Goal: Information Seeking & Learning: Understand process/instructions

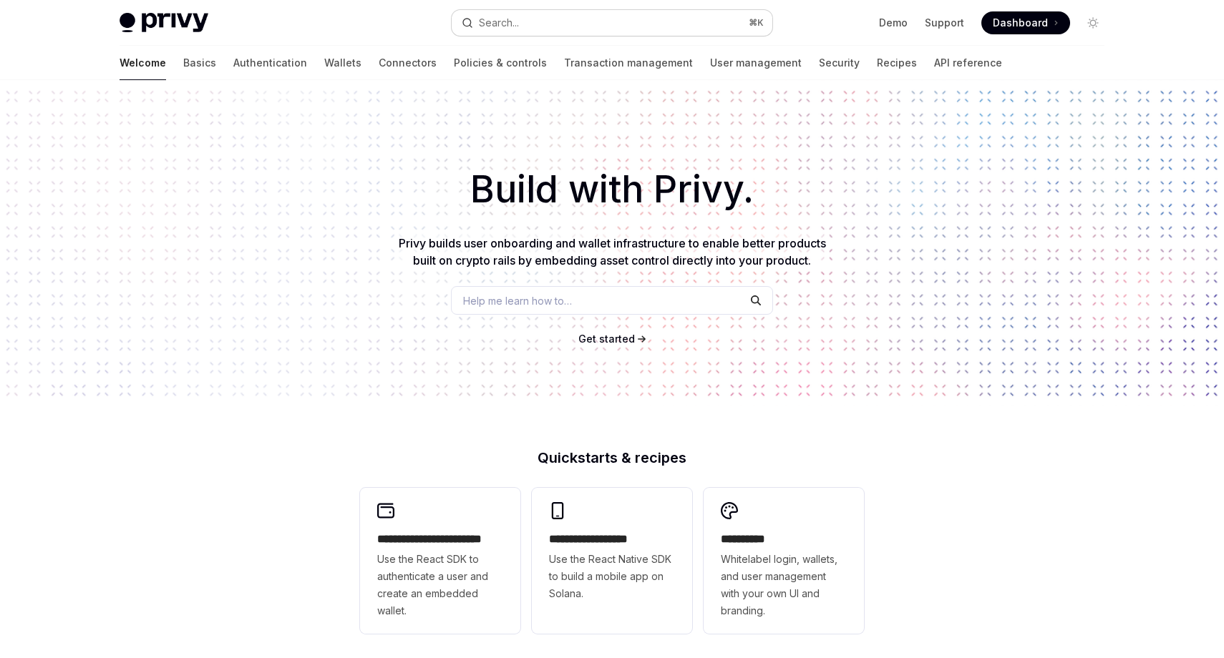
click at [533, 17] on button "Search... ⌘ K" at bounding box center [612, 23] width 321 height 26
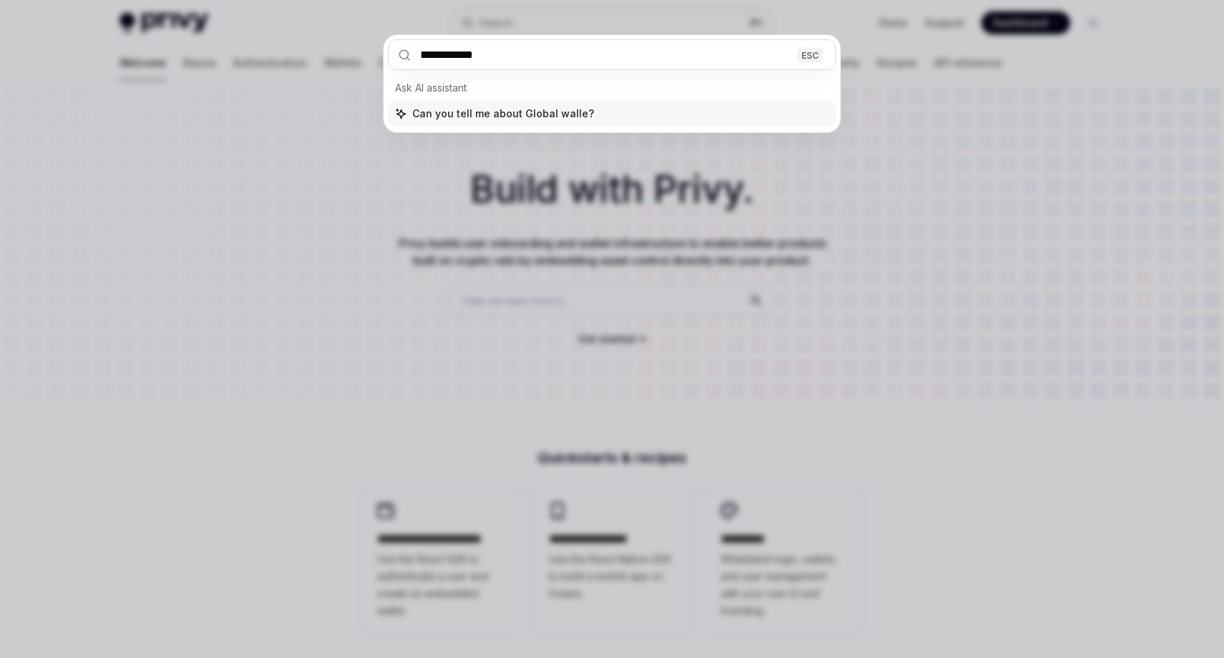
type input "**********"
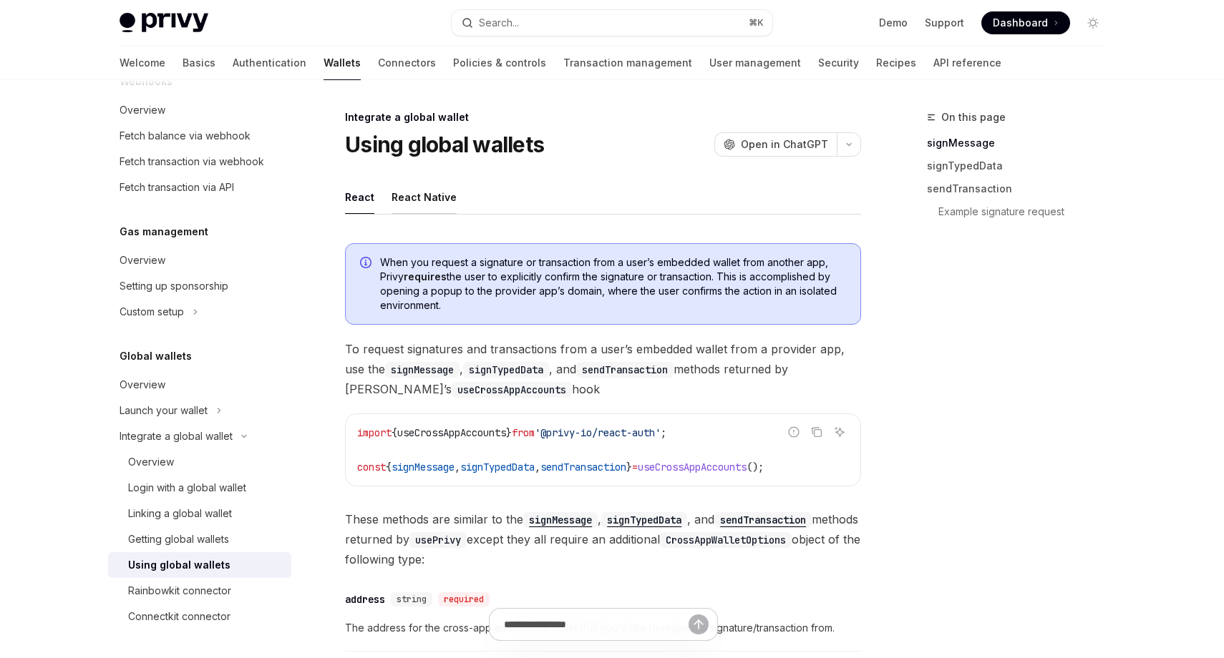
click at [429, 203] on button "React Native" at bounding box center [423, 197] width 65 height 34
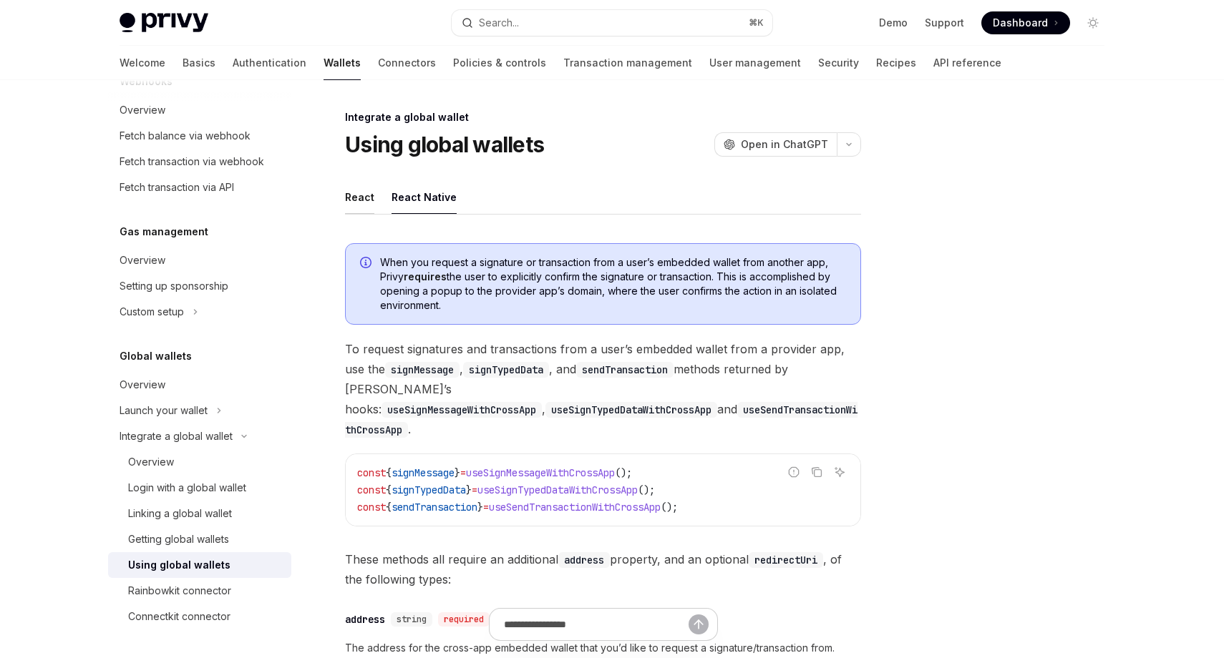
click at [348, 200] on button "React" at bounding box center [359, 197] width 29 height 34
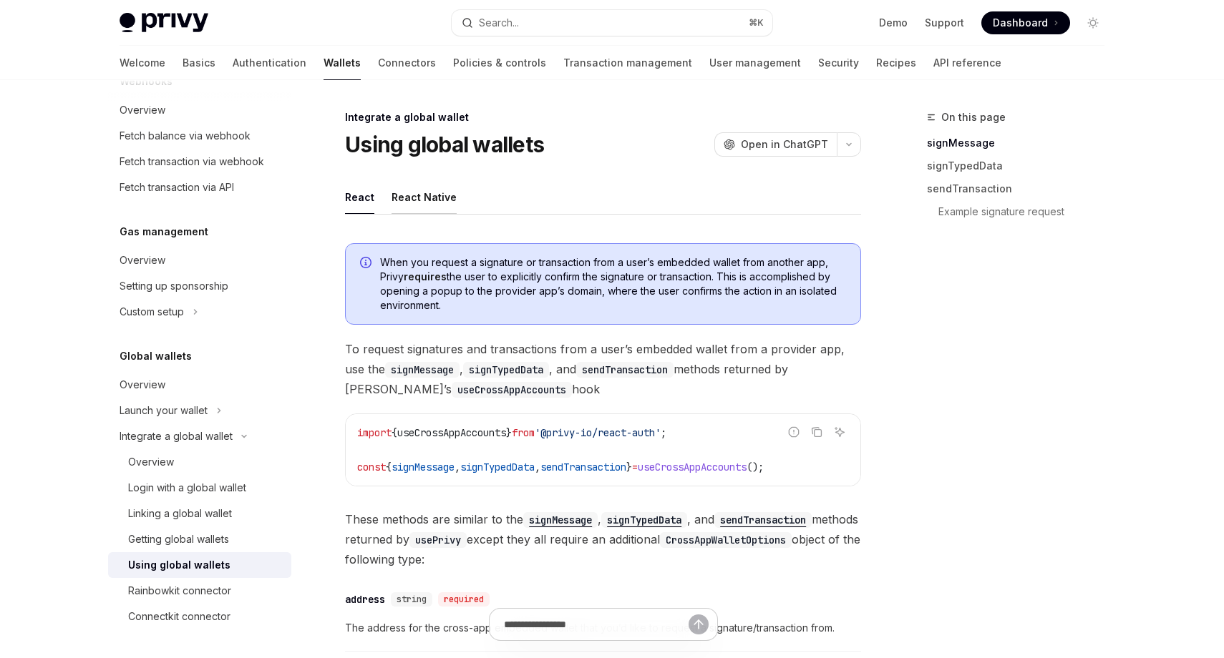
click at [422, 205] on button "React Native" at bounding box center [423, 197] width 65 height 34
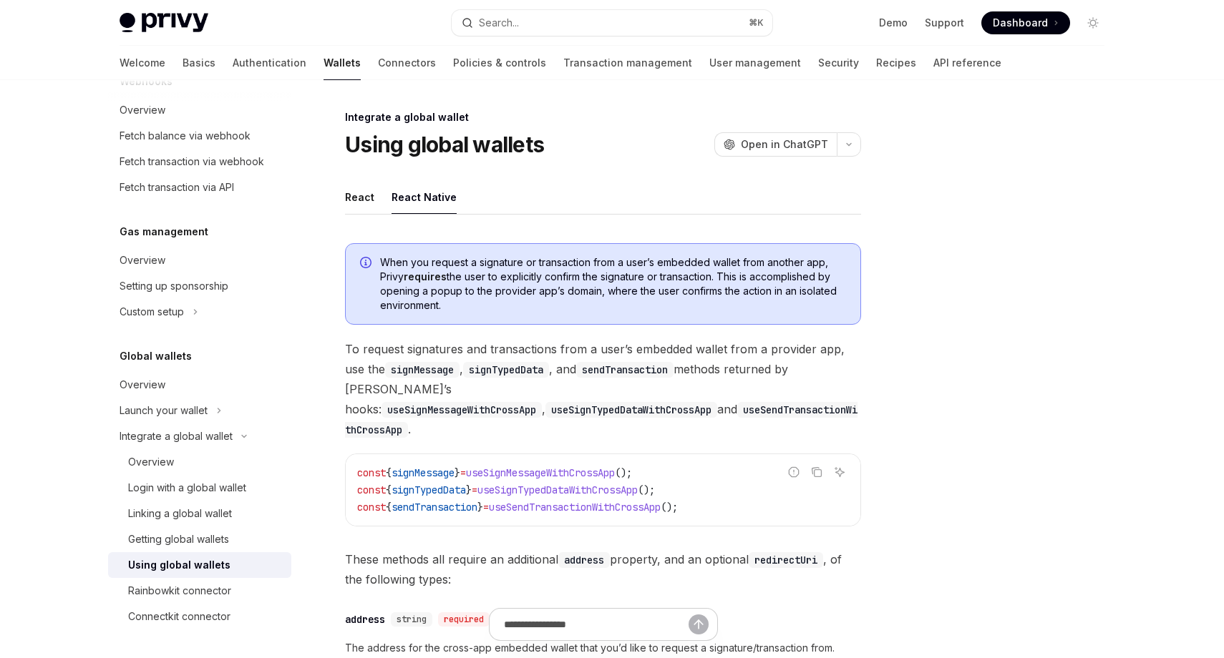
click at [361, 198] on button "React" at bounding box center [359, 197] width 29 height 34
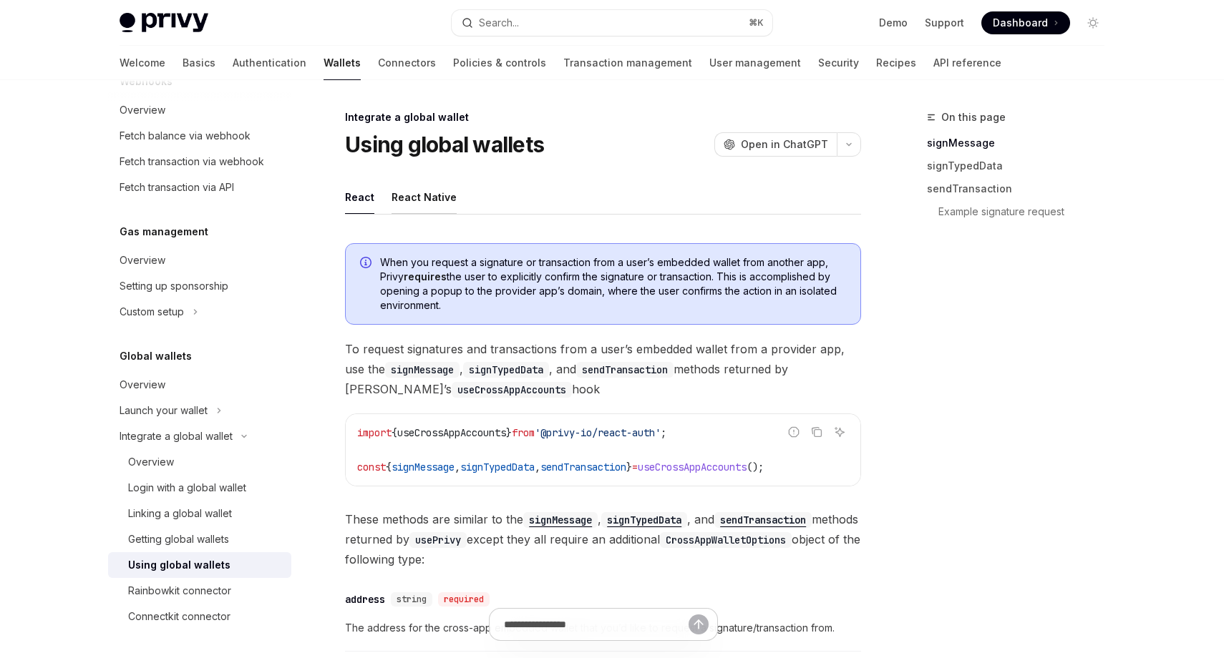
click at [406, 198] on button "React Native" at bounding box center [423, 197] width 65 height 34
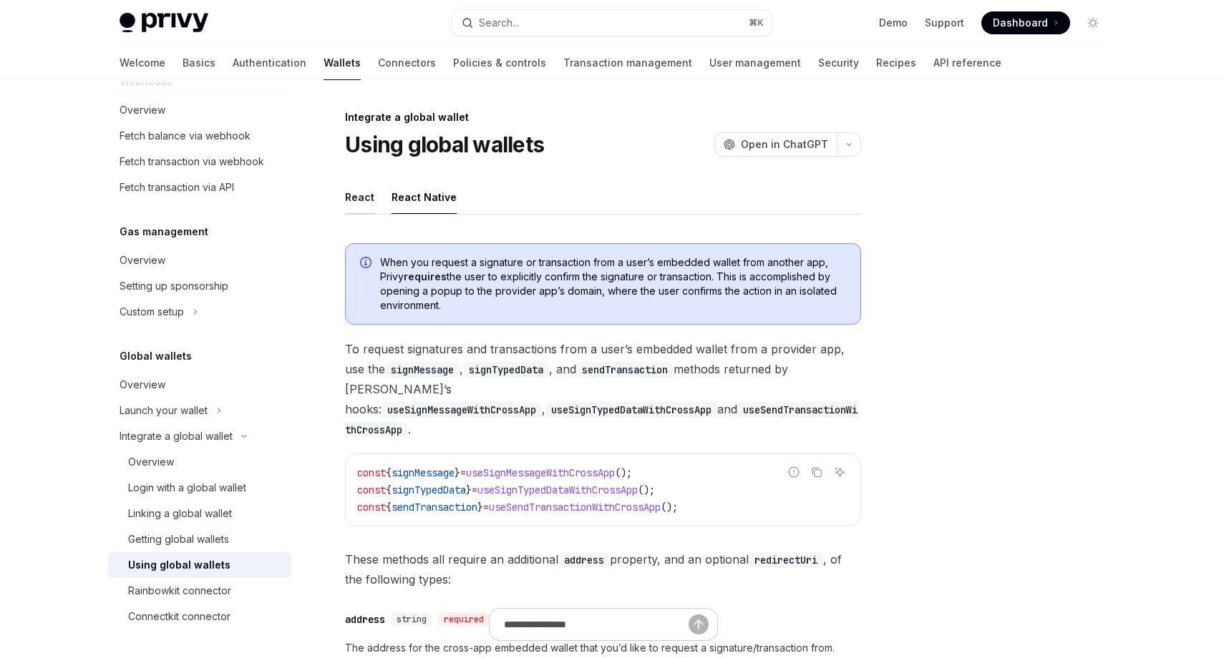
click at [364, 196] on button "React" at bounding box center [359, 197] width 29 height 34
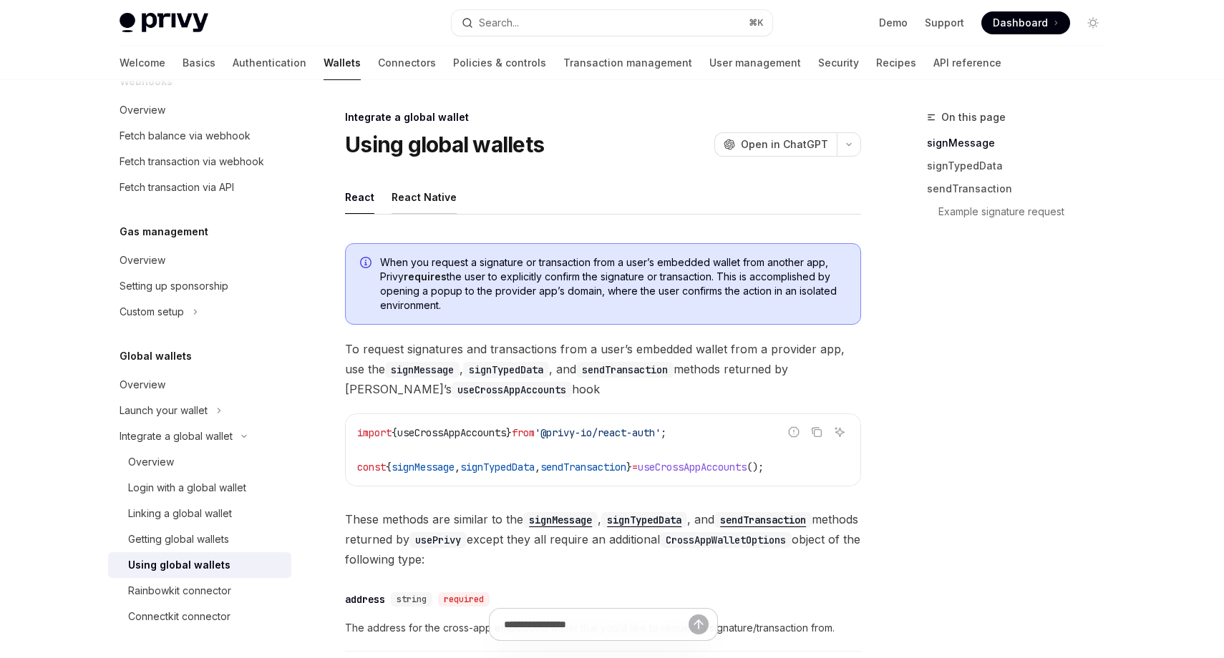
click at [417, 197] on button "React Native" at bounding box center [423, 197] width 65 height 34
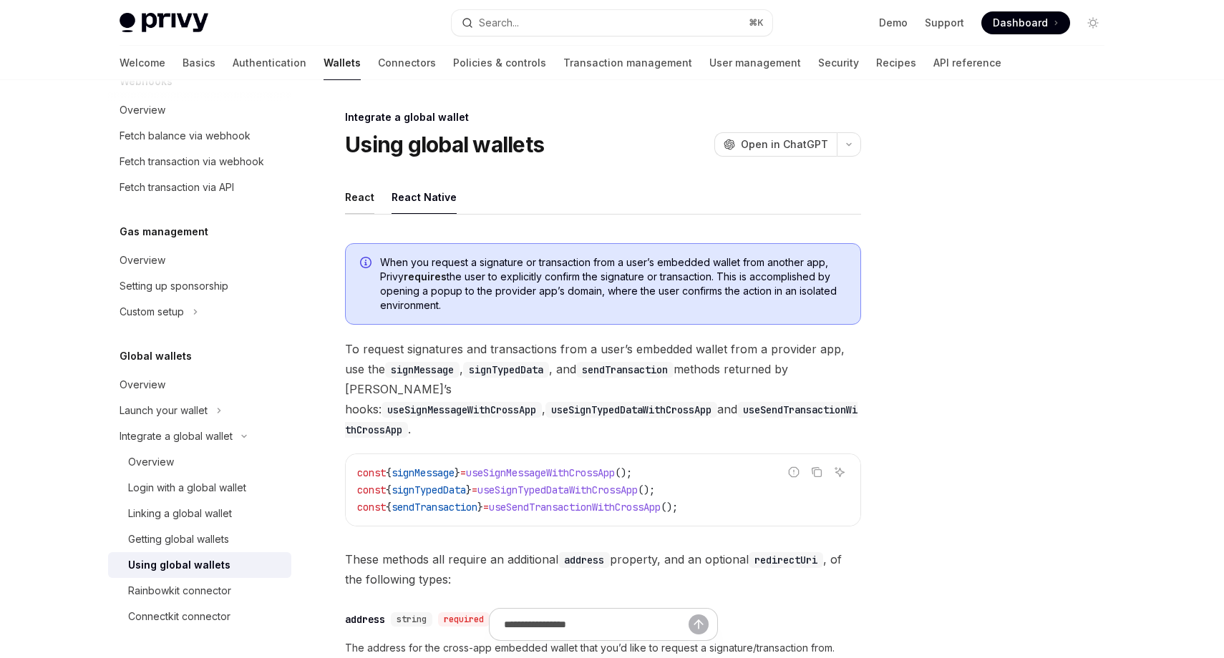
click at [369, 195] on button "React" at bounding box center [359, 197] width 29 height 34
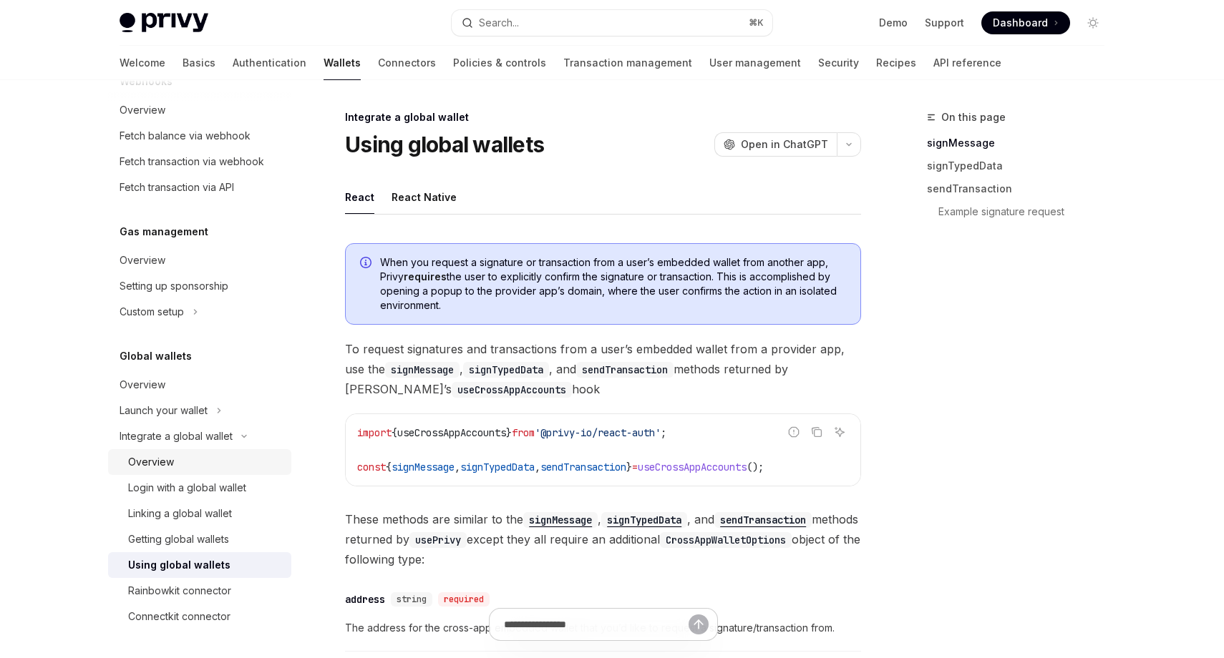
click at [211, 462] on div "Overview" at bounding box center [205, 462] width 155 height 17
click at [434, 198] on button "React Native" at bounding box center [423, 197] width 65 height 34
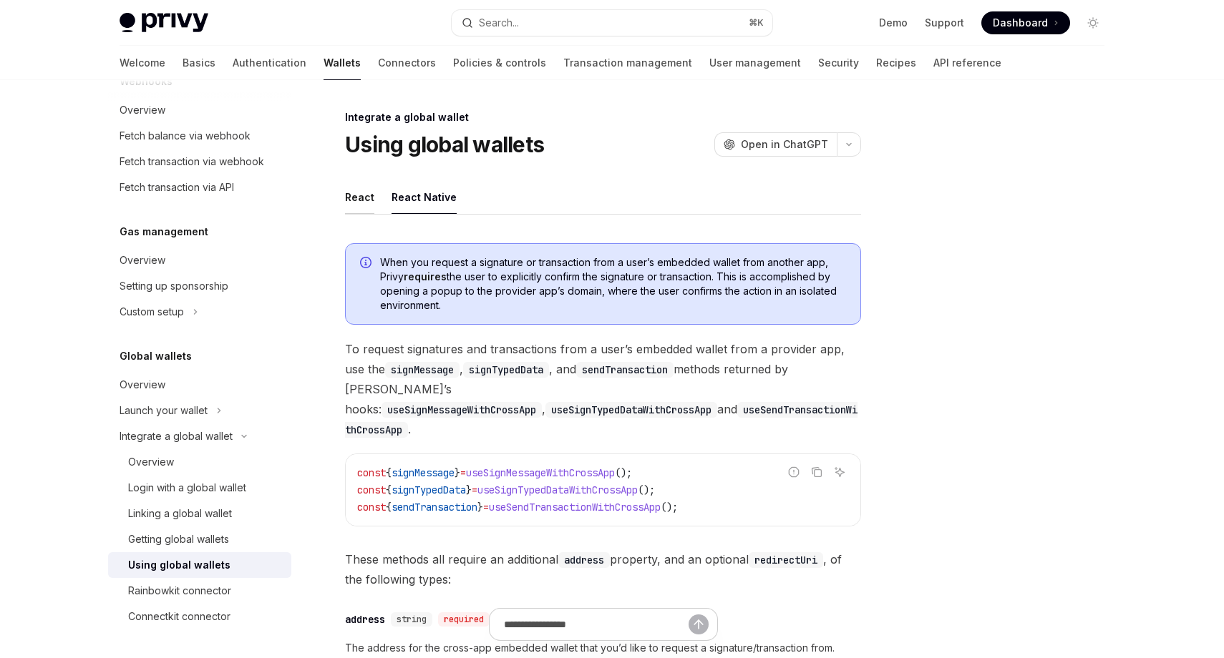
click at [347, 202] on button "React" at bounding box center [359, 197] width 29 height 34
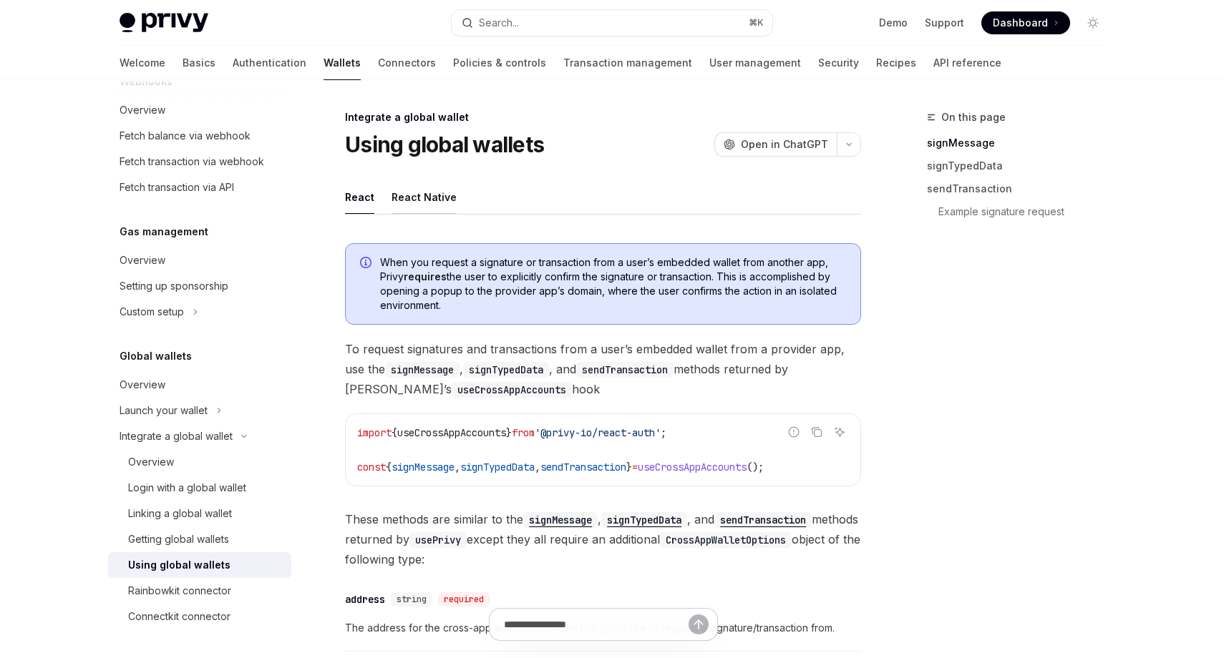
click at [428, 204] on button "React Native" at bounding box center [423, 197] width 65 height 34
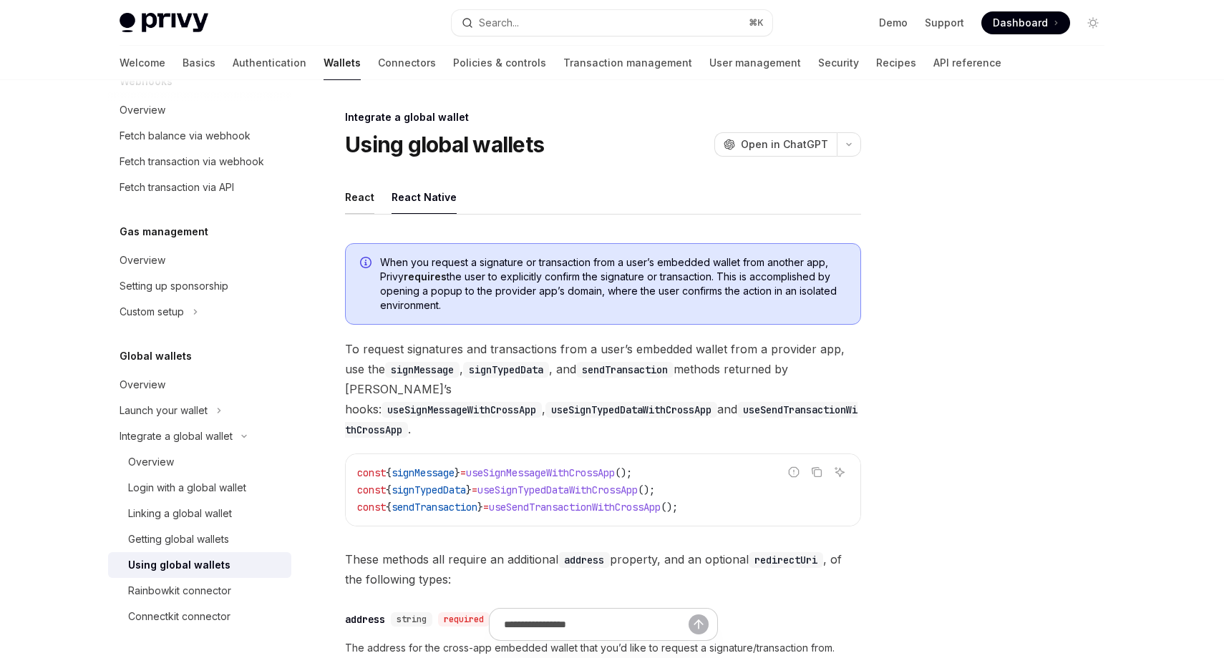
click at [364, 199] on button "React" at bounding box center [359, 197] width 29 height 34
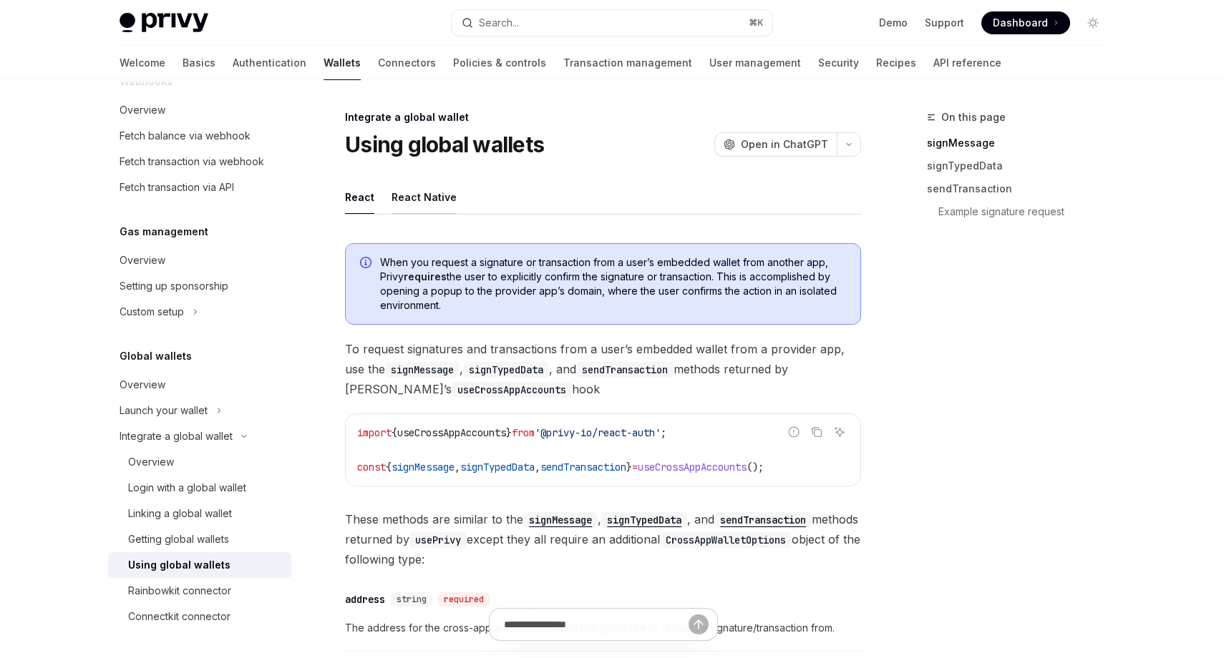
click at [412, 199] on button "React Native" at bounding box center [423, 197] width 65 height 34
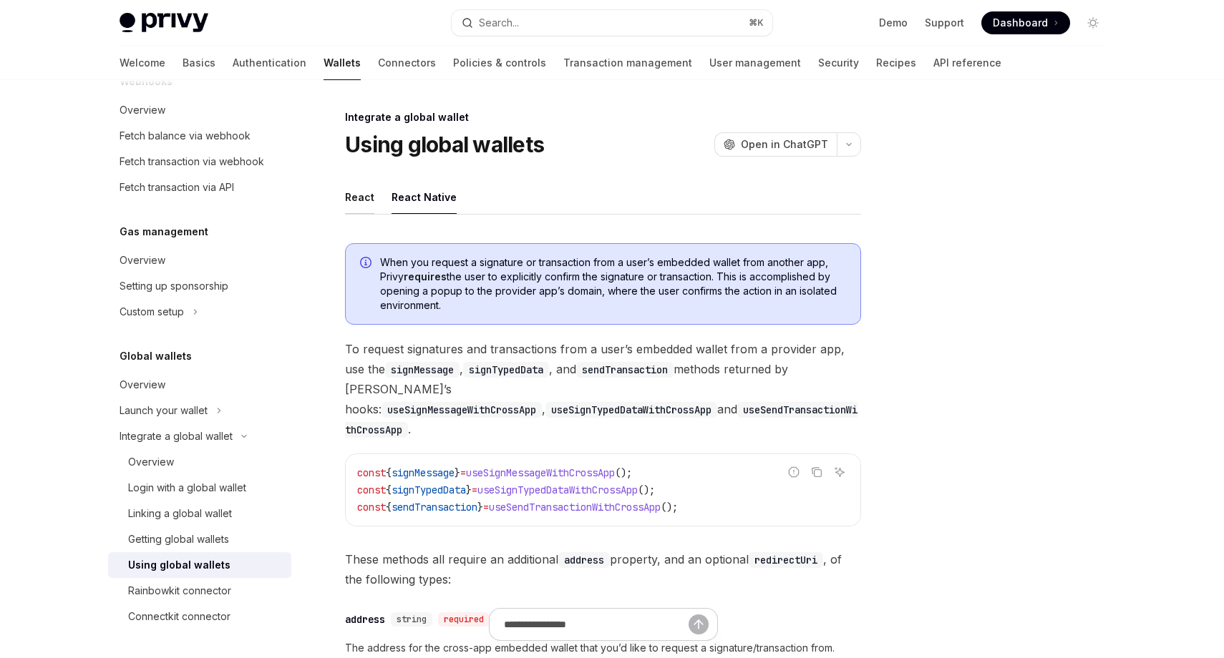
click at [358, 199] on button "React" at bounding box center [359, 197] width 29 height 34
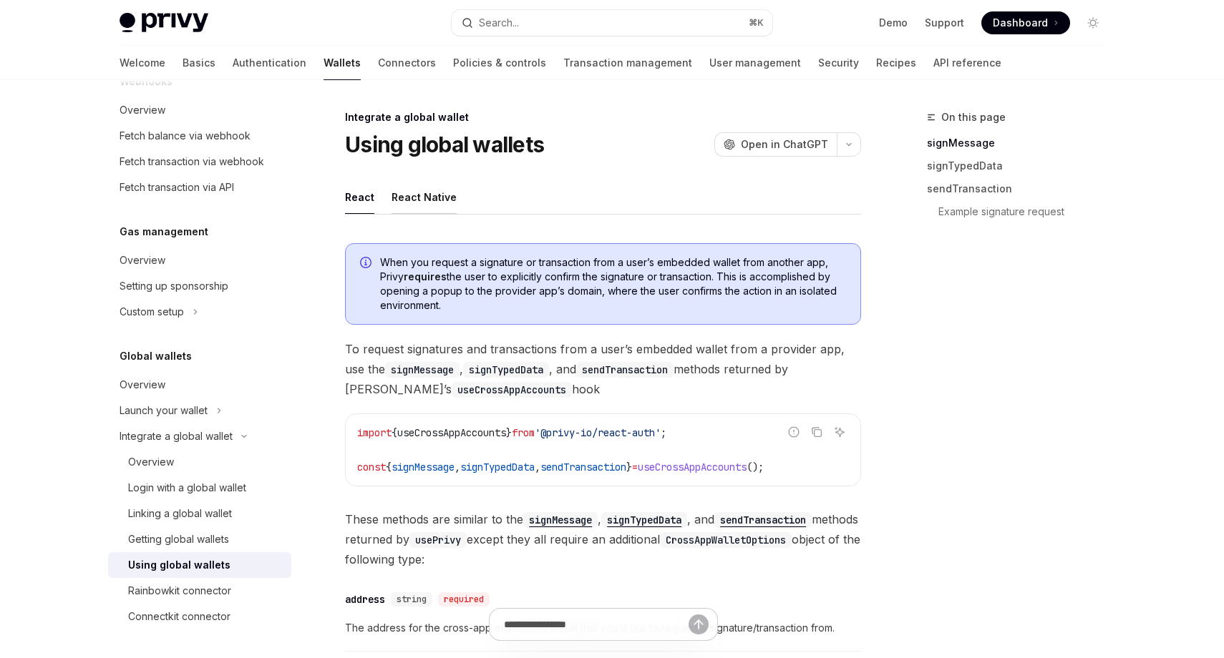
click at [394, 201] on button "React Native" at bounding box center [423, 197] width 65 height 34
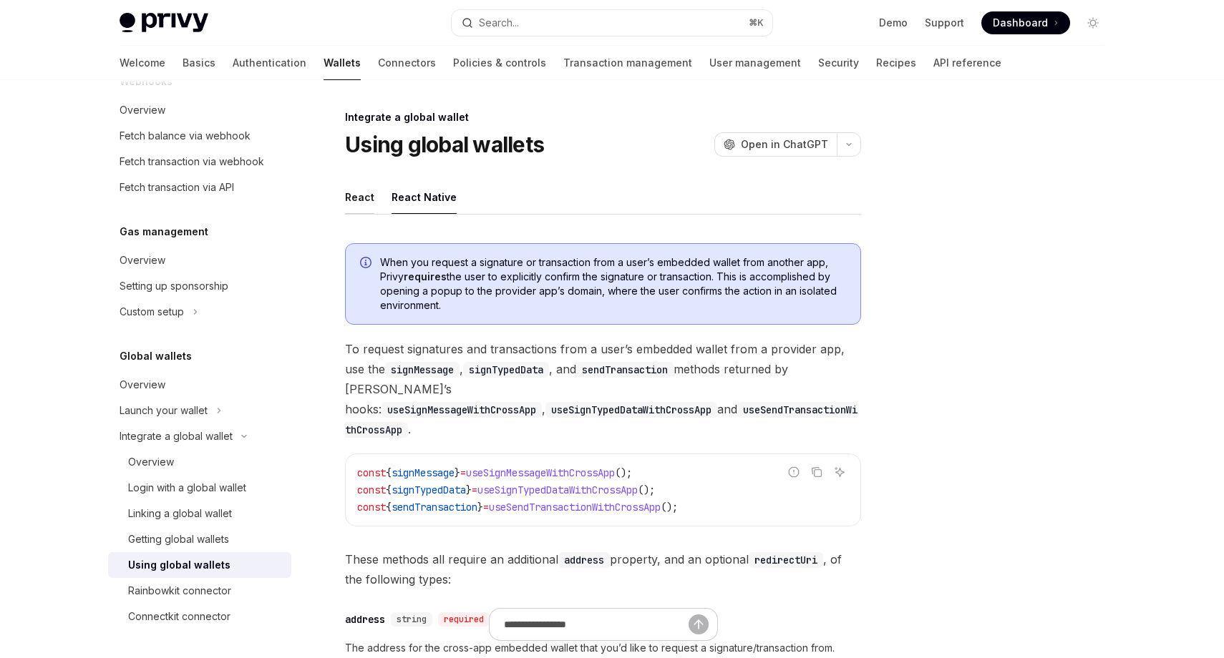
click at [362, 198] on button "React" at bounding box center [359, 197] width 29 height 34
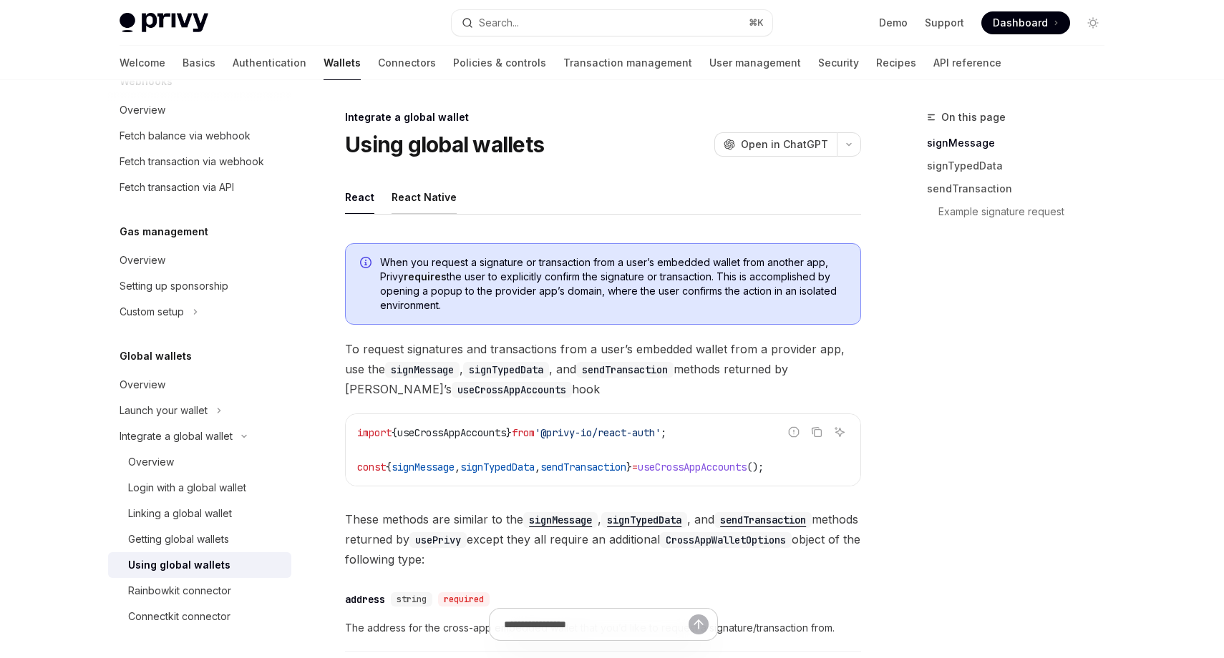
click at [414, 198] on button "React Native" at bounding box center [423, 197] width 65 height 34
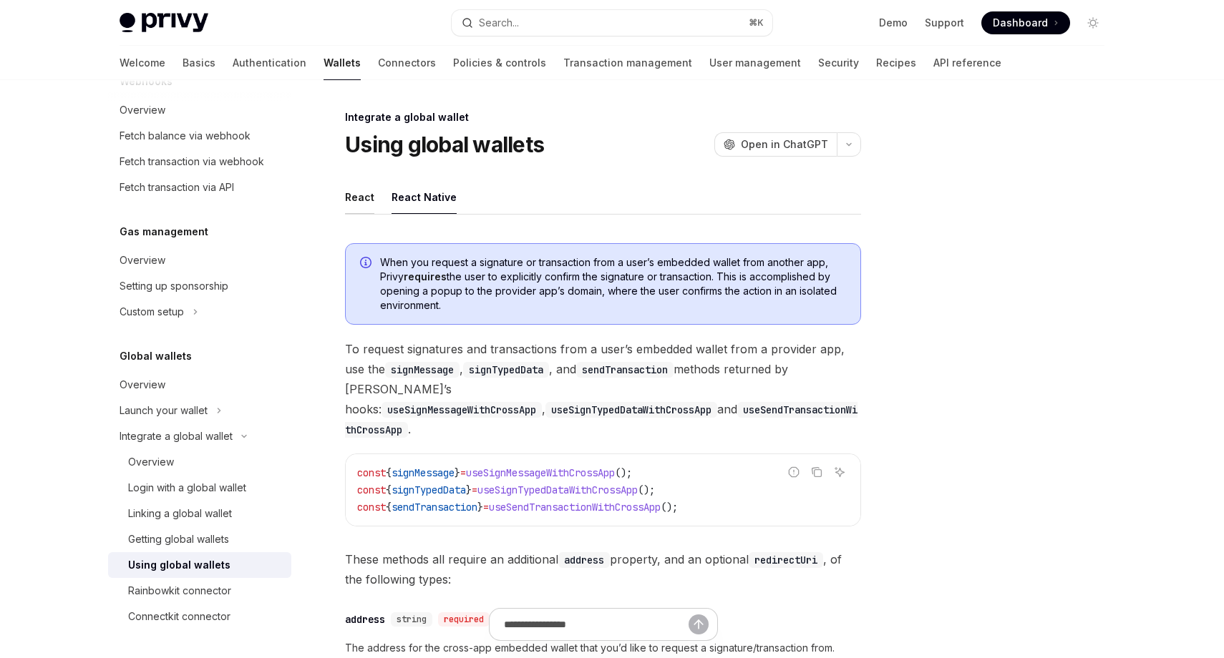
click at [361, 195] on button "React" at bounding box center [359, 197] width 29 height 34
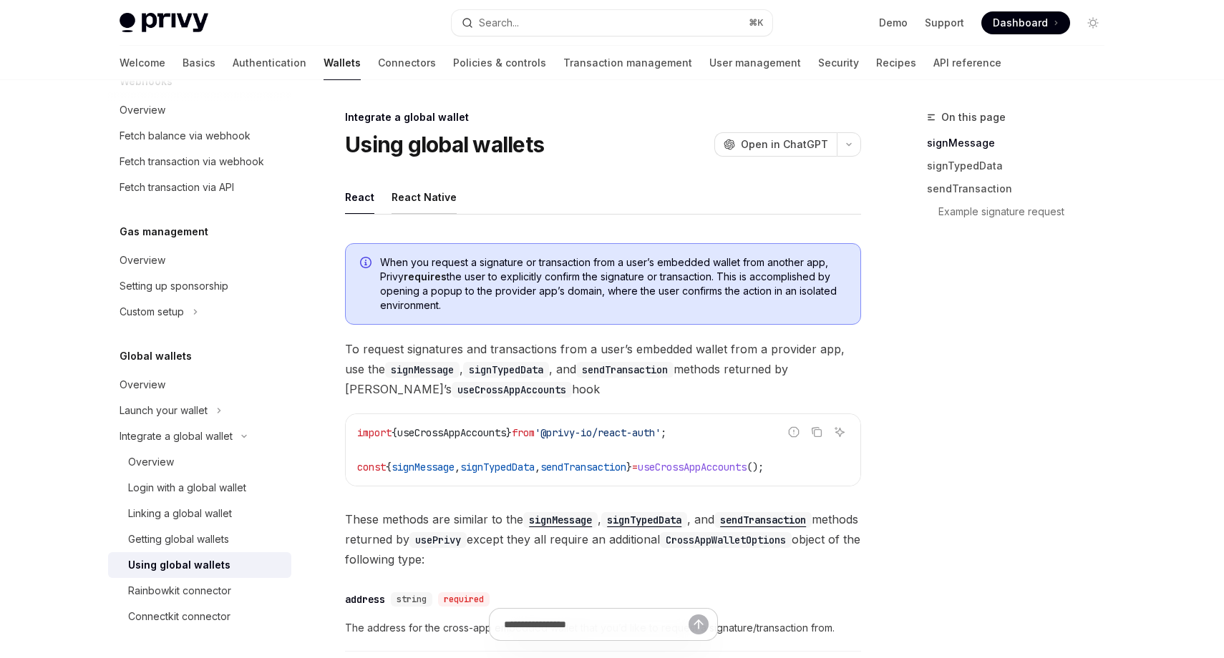
click at [439, 195] on button "React Native" at bounding box center [423, 197] width 65 height 34
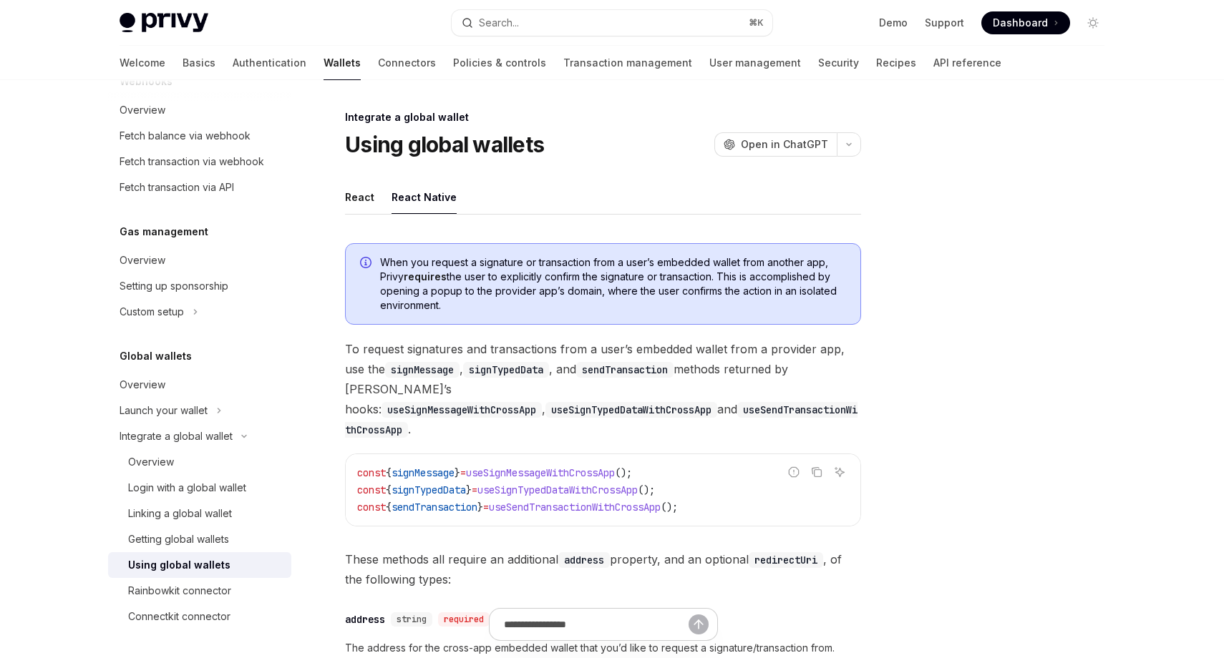
click at [375, 196] on ul "React React Native" at bounding box center [603, 197] width 516 height 34
click at [365, 195] on button "React" at bounding box center [359, 197] width 29 height 34
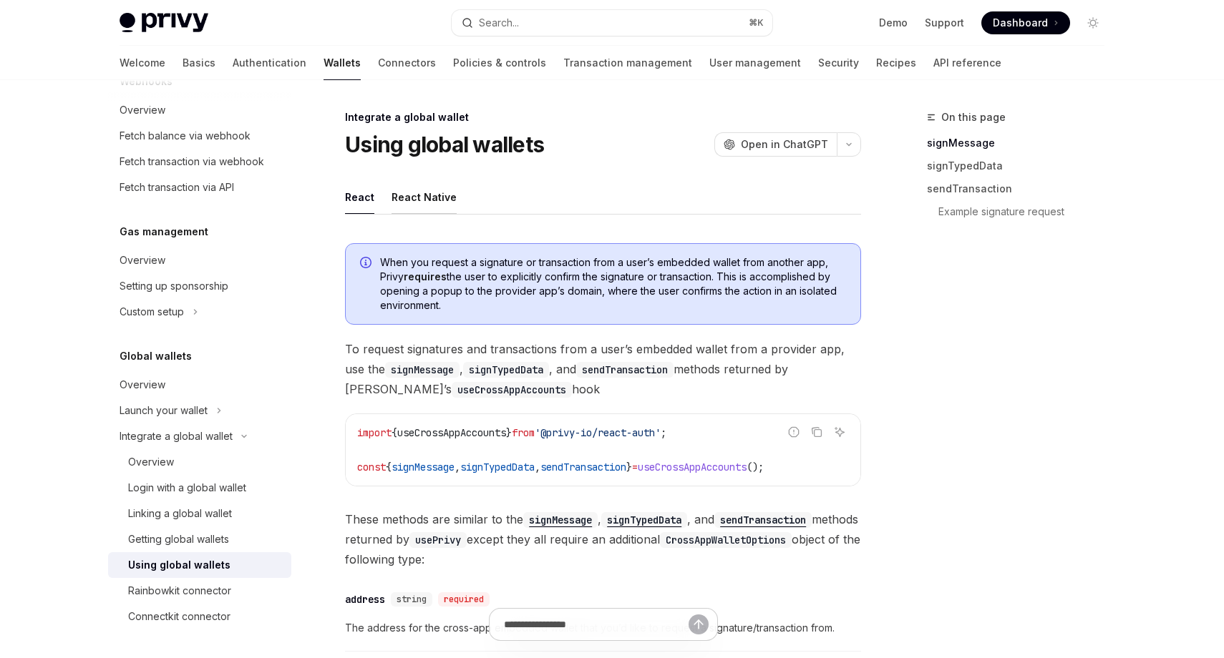
click at [408, 198] on button "React Native" at bounding box center [423, 197] width 65 height 34
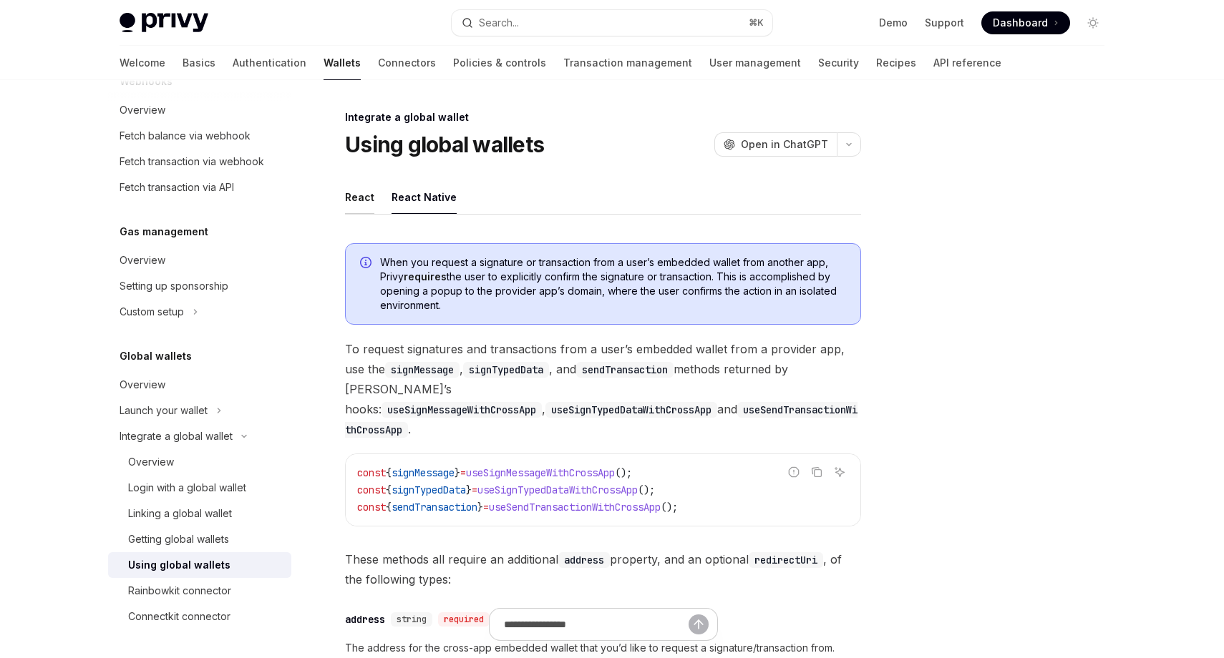
click at [350, 197] on button "React" at bounding box center [359, 197] width 29 height 34
type textarea "*"
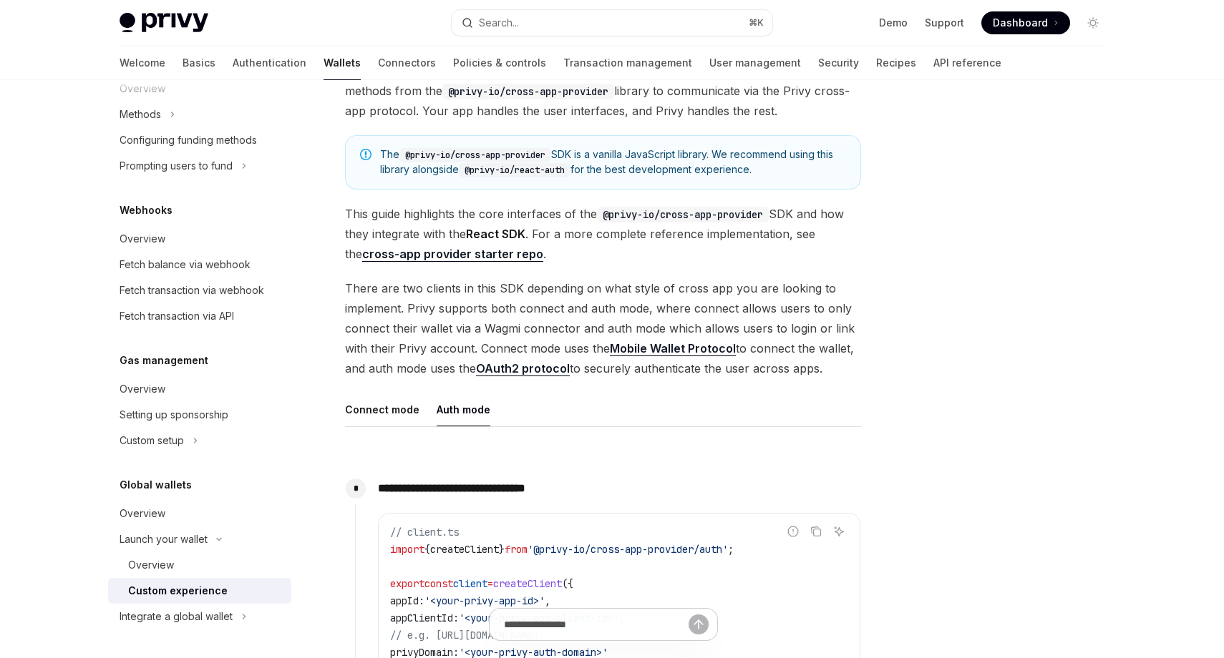
scroll to position [237, 0]
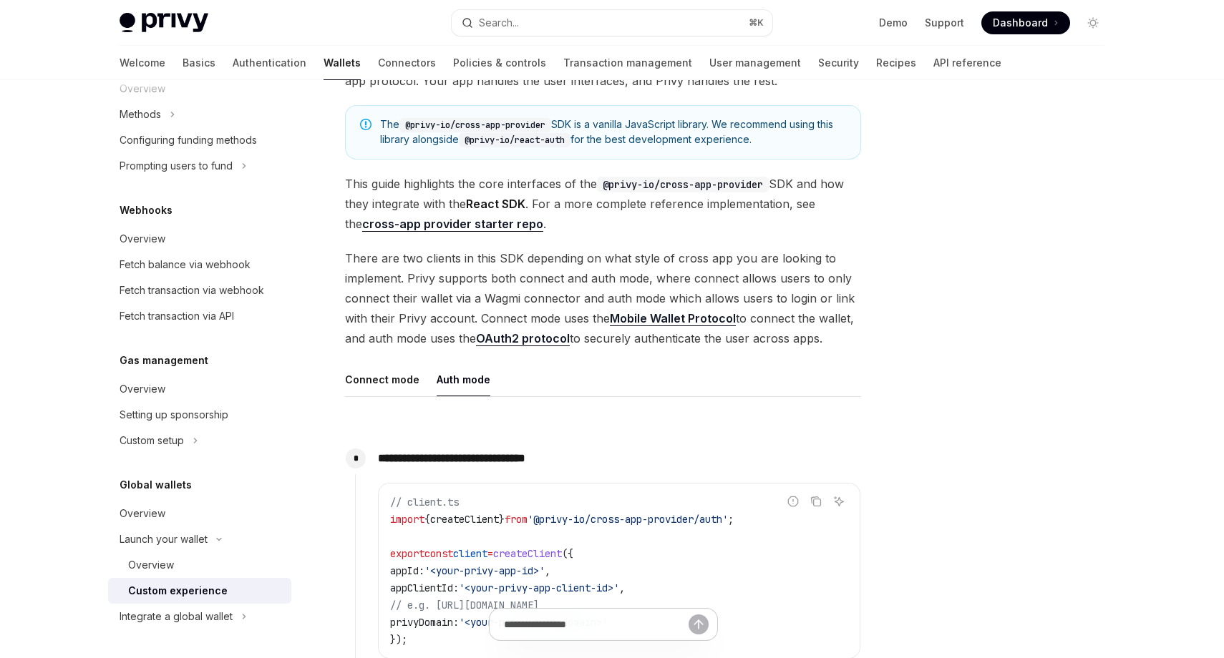
click at [479, 225] on strong "cross-app provider starter repo" at bounding box center [452, 224] width 181 height 14
click at [484, 227] on strong "cross-app provider starter repo" at bounding box center [452, 224] width 181 height 14
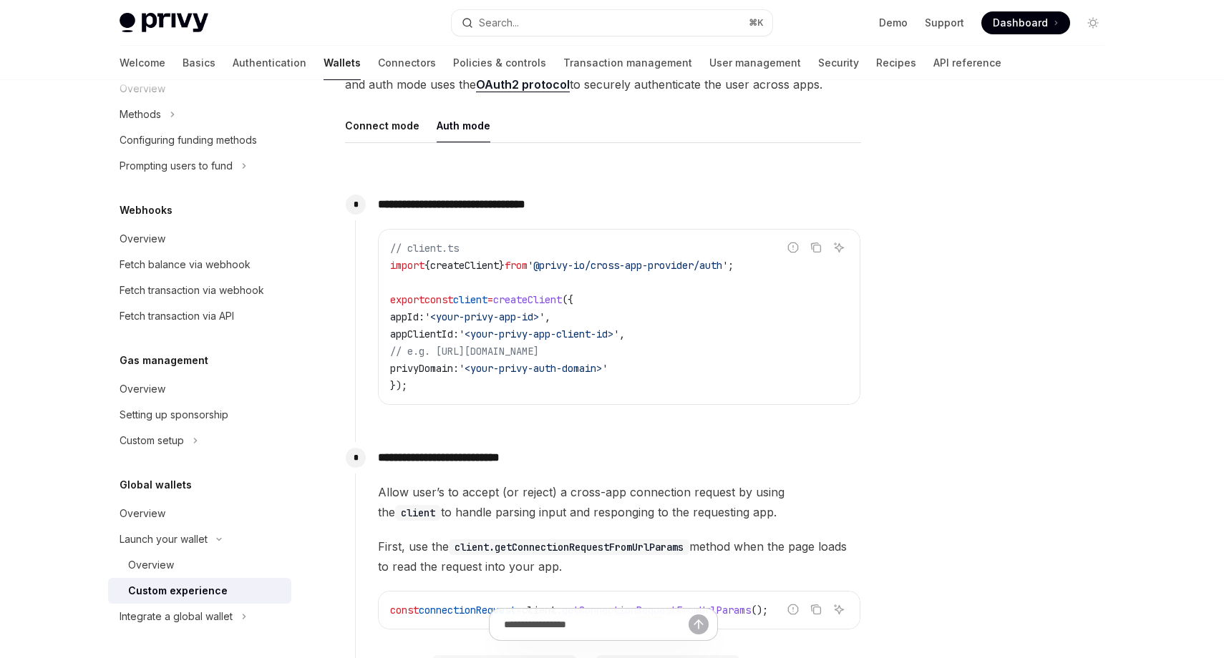
scroll to position [441, 0]
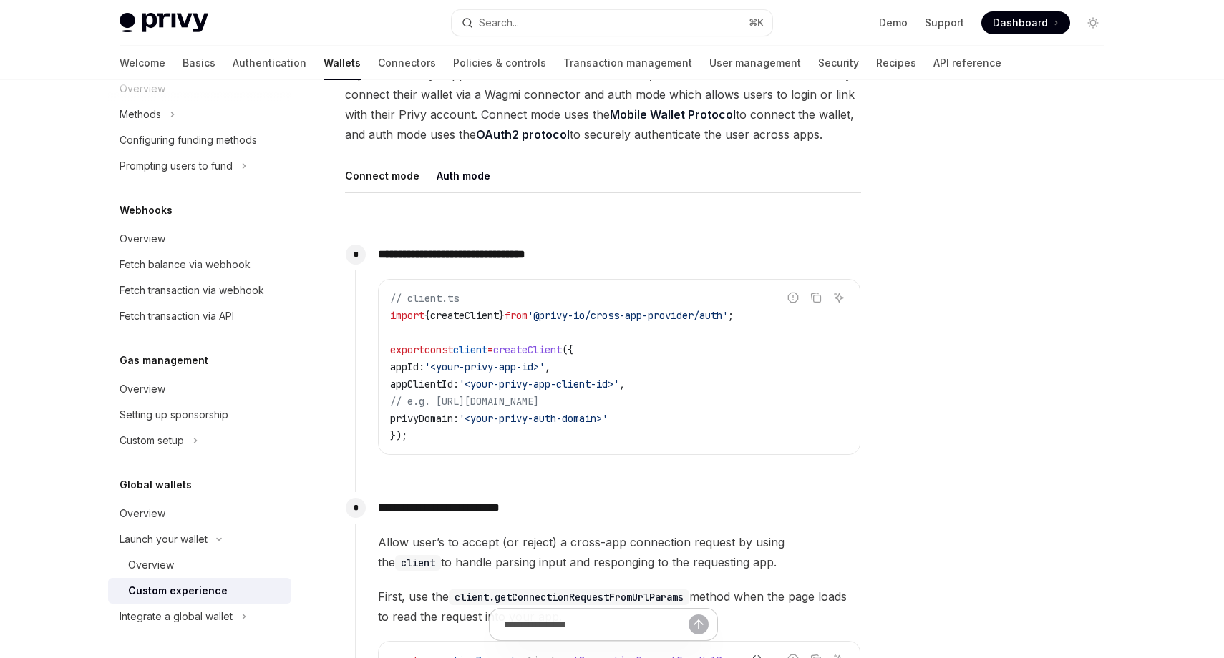
click at [389, 172] on button "Connect mode" at bounding box center [382, 176] width 74 height 34
click at [454, 180] on button "Auth mode" at bounding box center [464, 176] width 54 height 34
type textarea "*"
click at [486, 318] on span "createClient" at bounding box center [464, 315] width 69 height 13
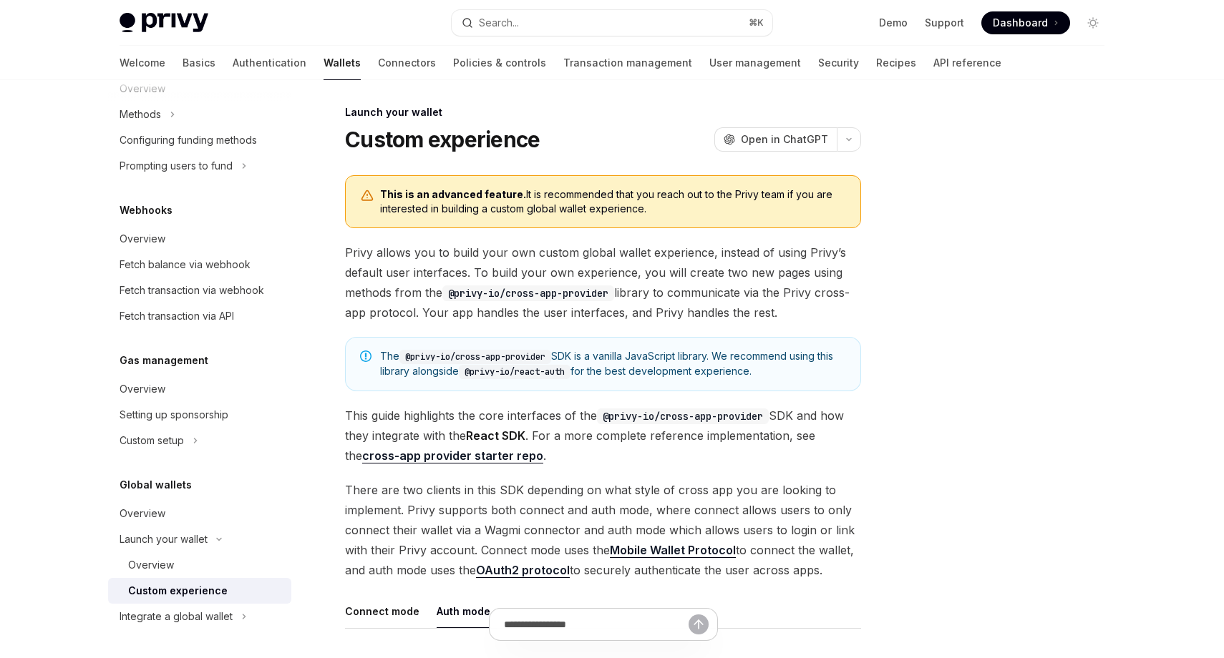
scroll to position [8, 0]
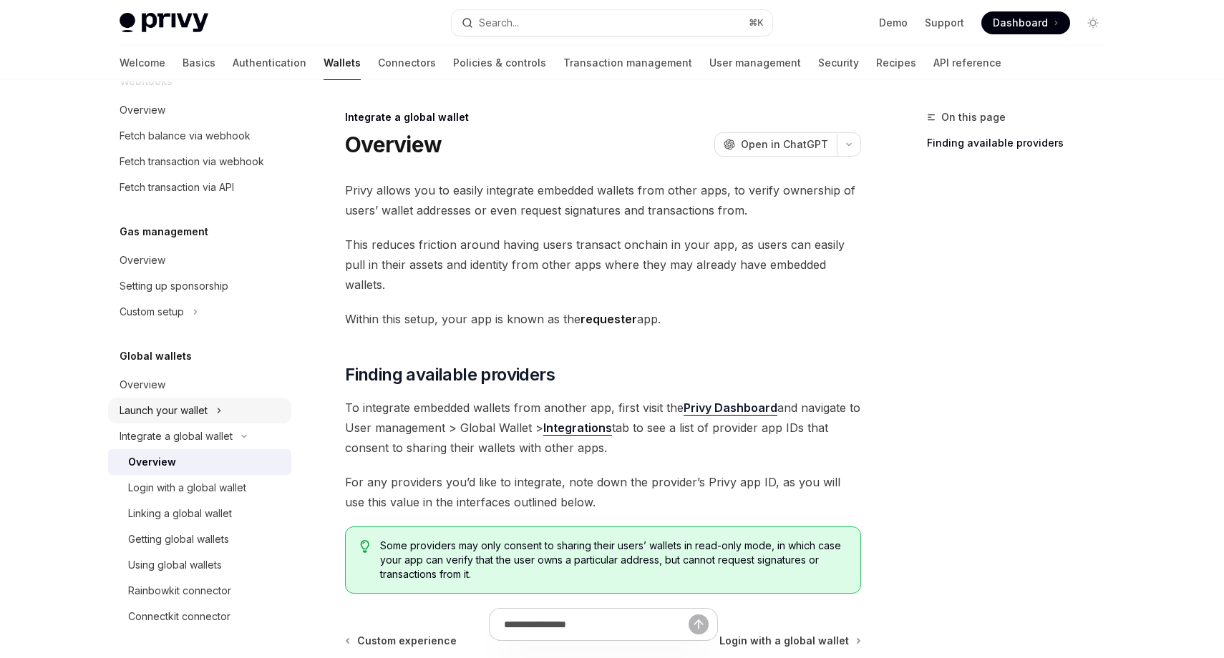
click at [181, 414] on div "Launch your wallet" at bounding box center [164, 410] width 88 height 17
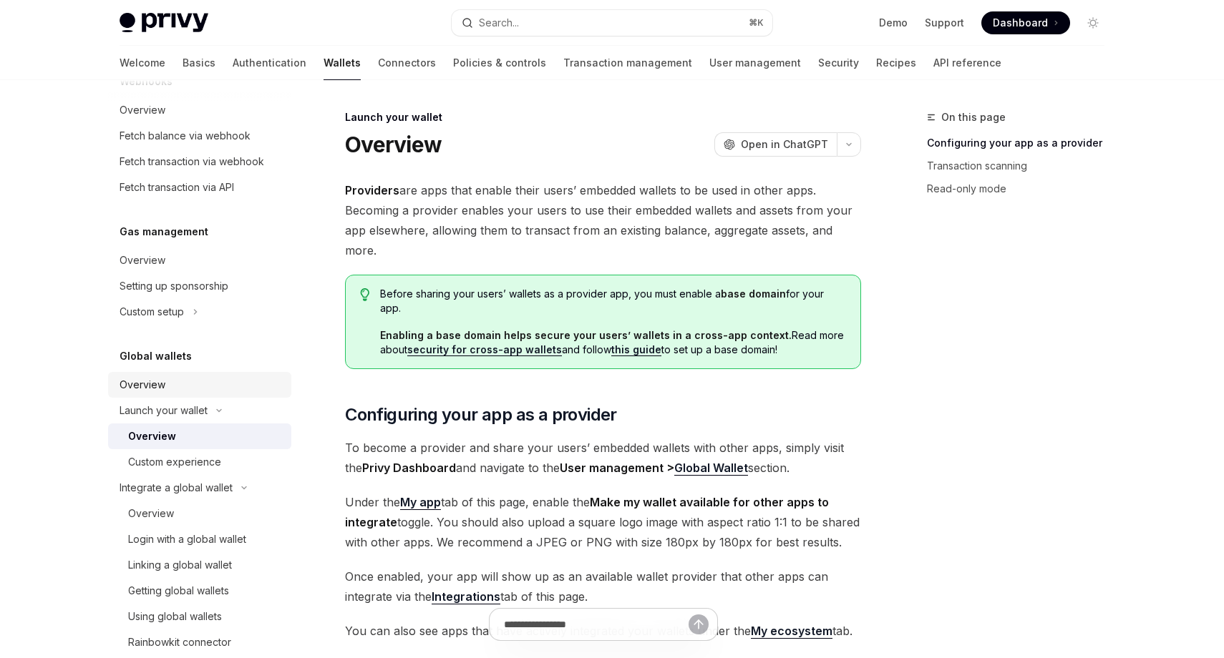
click at [172, 381] on div "Overview" at bounding box center [201, 384] width 163 height 17
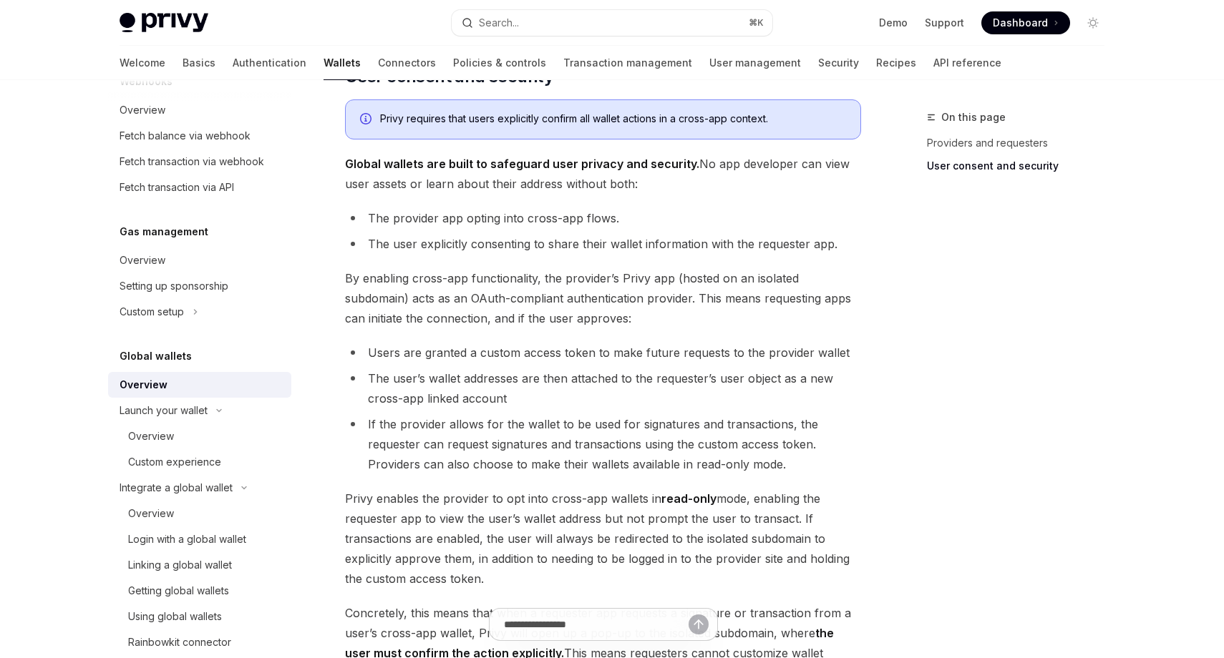
scroll to position [1175, 0]
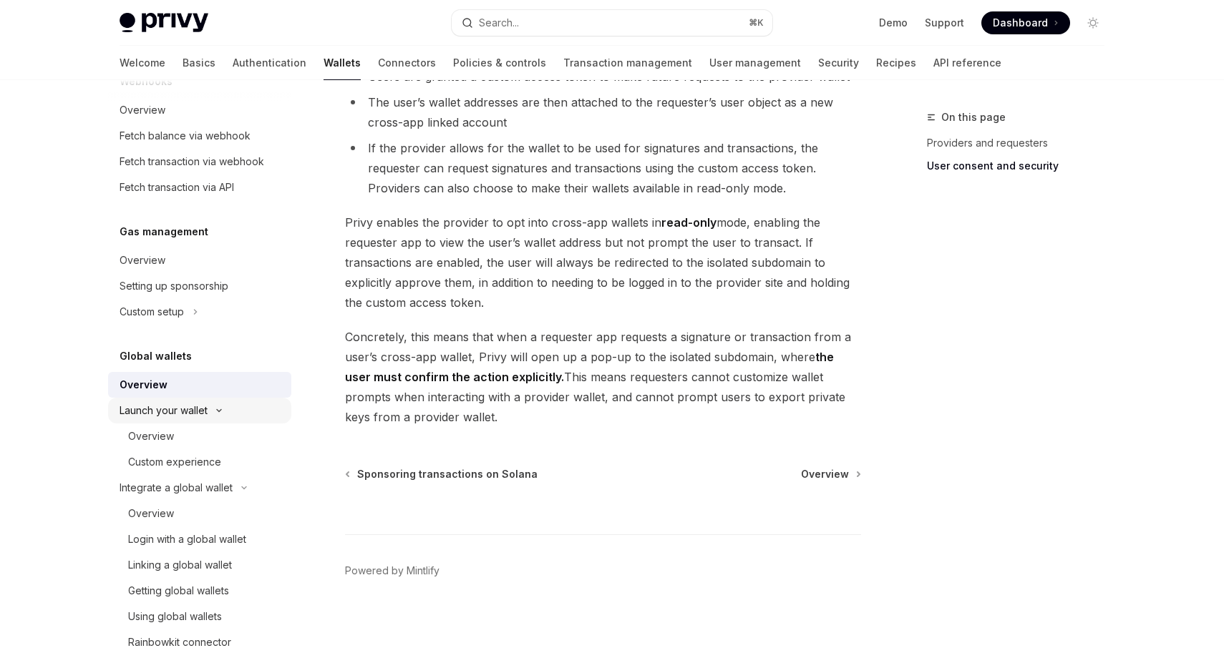
click at [169, 401] on button "Launch your wallet" at bounding box center [199, 411] width 183 height 26
click at [167, 412] on div "Launch your wallet" at bounding box center [164, 410] width 88 height 17
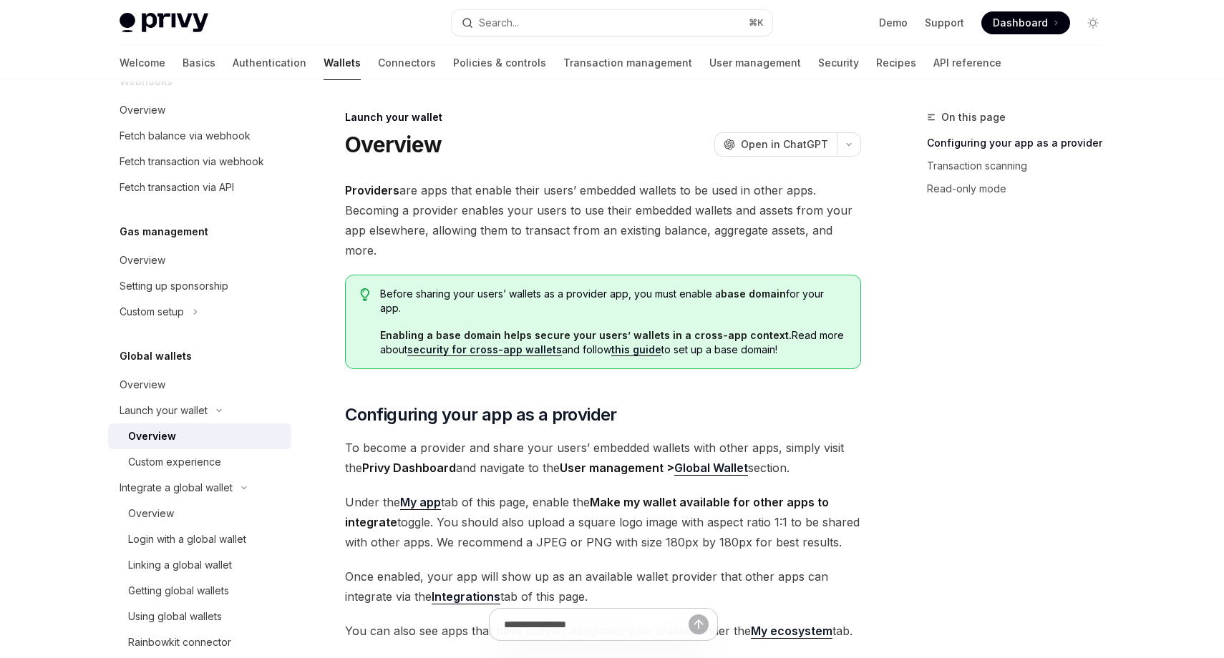
click at [172, 432] on div "Overview" at bounding box center [152, 436] width 48 height 17
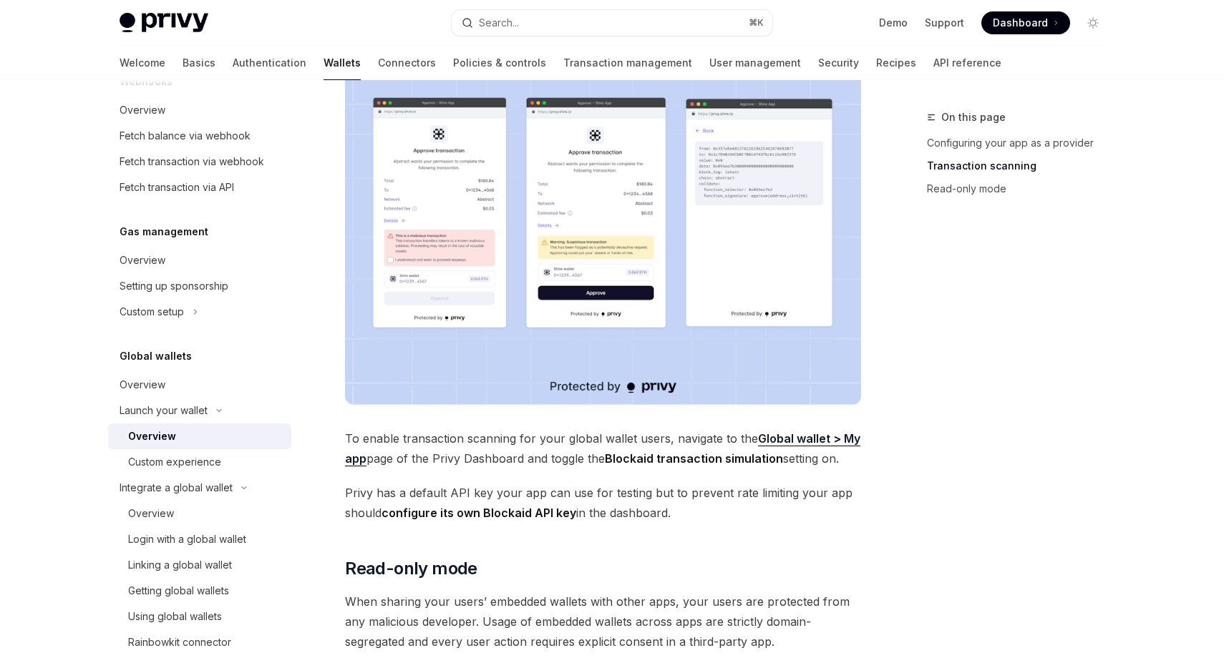
scroll to position [1189, 0]
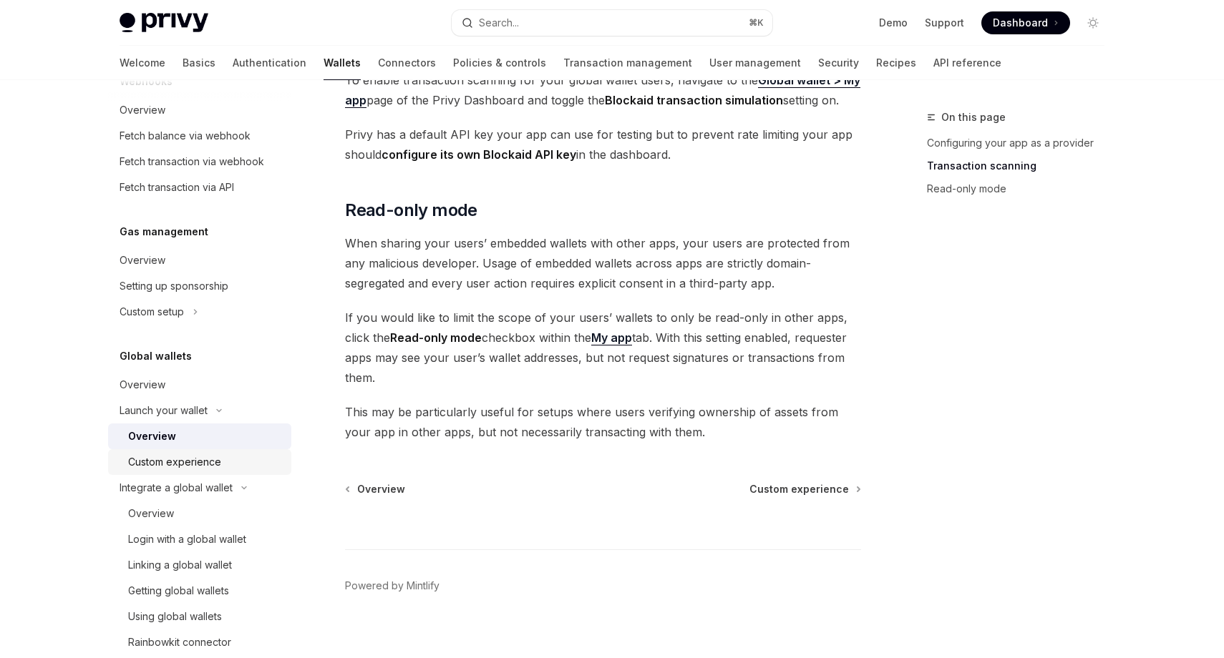
click at [167, 467] on div "Custom experience" at bounding box center [174, 462] width 93 height 17
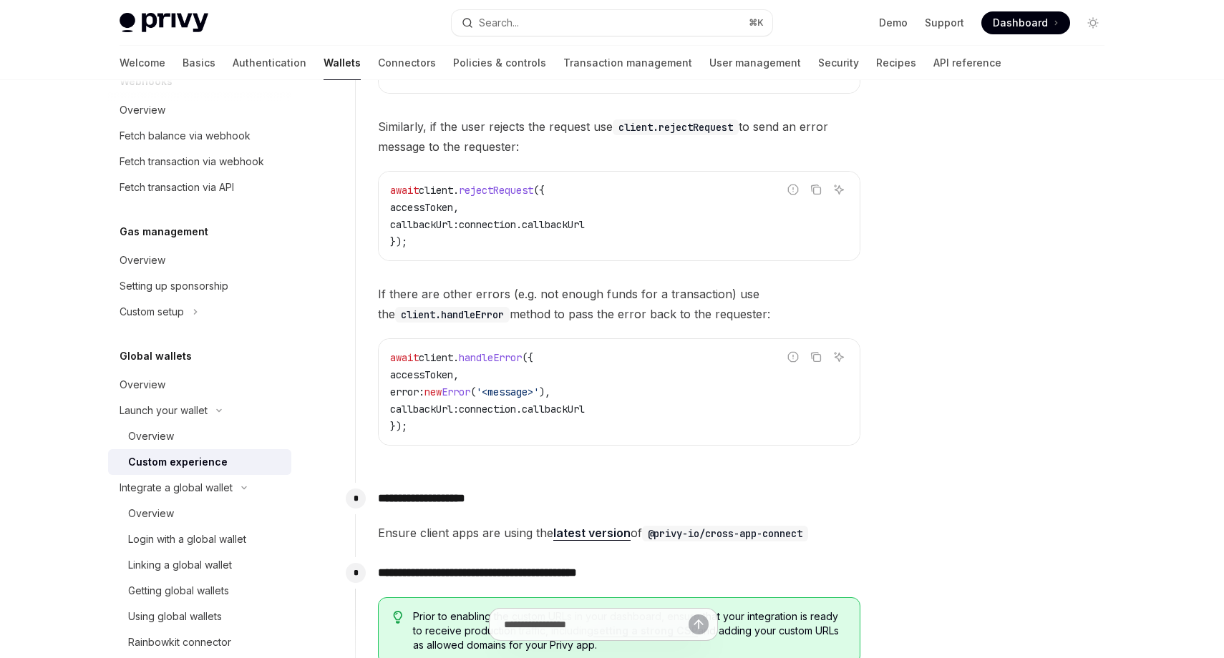
scroll to position [2528, 0]
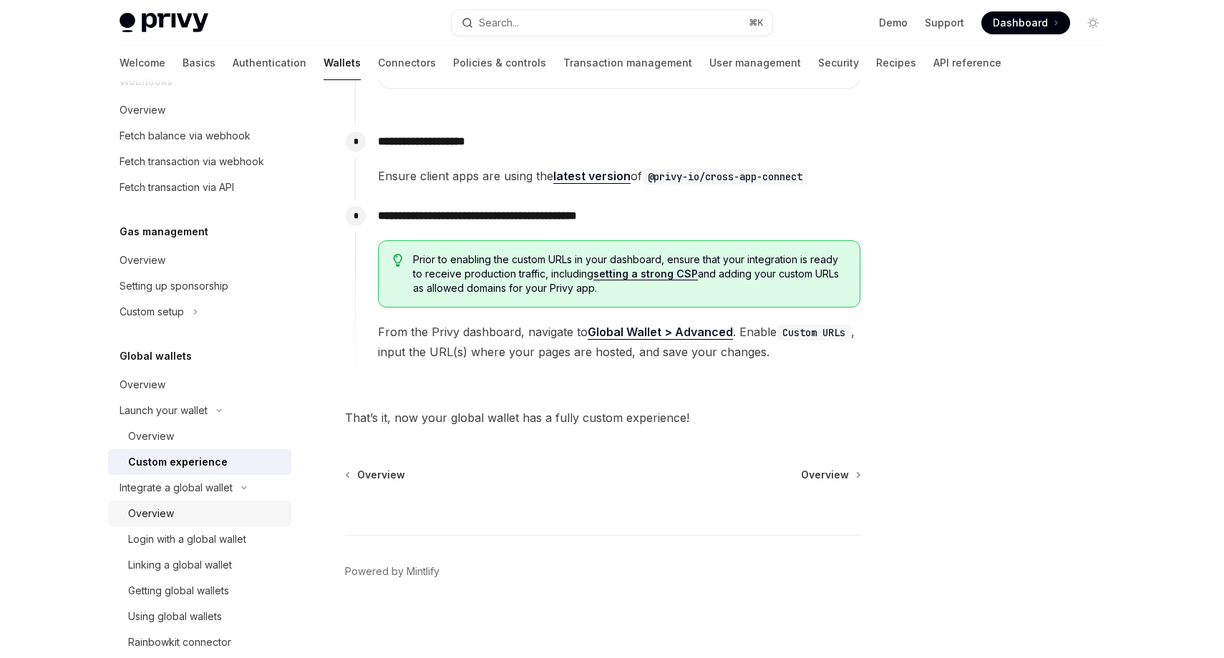
click at [183, 514] on div "Overview" at bounding box center [205, 513] width 155 height 17
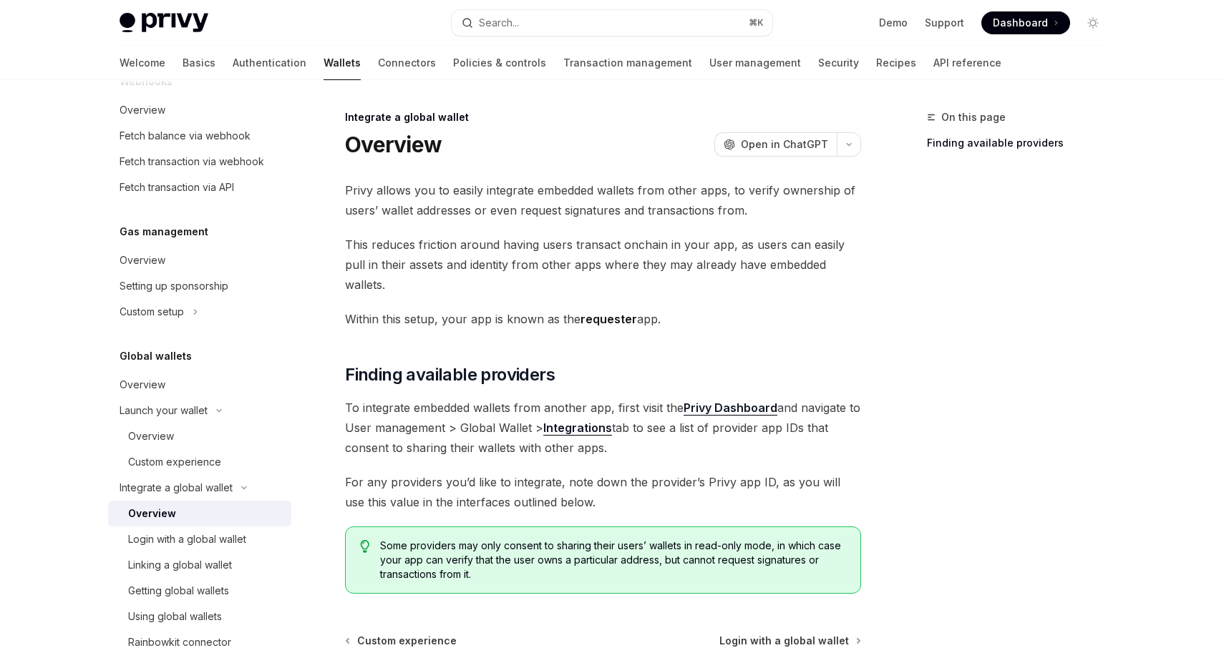
scroll to position [147, 0]
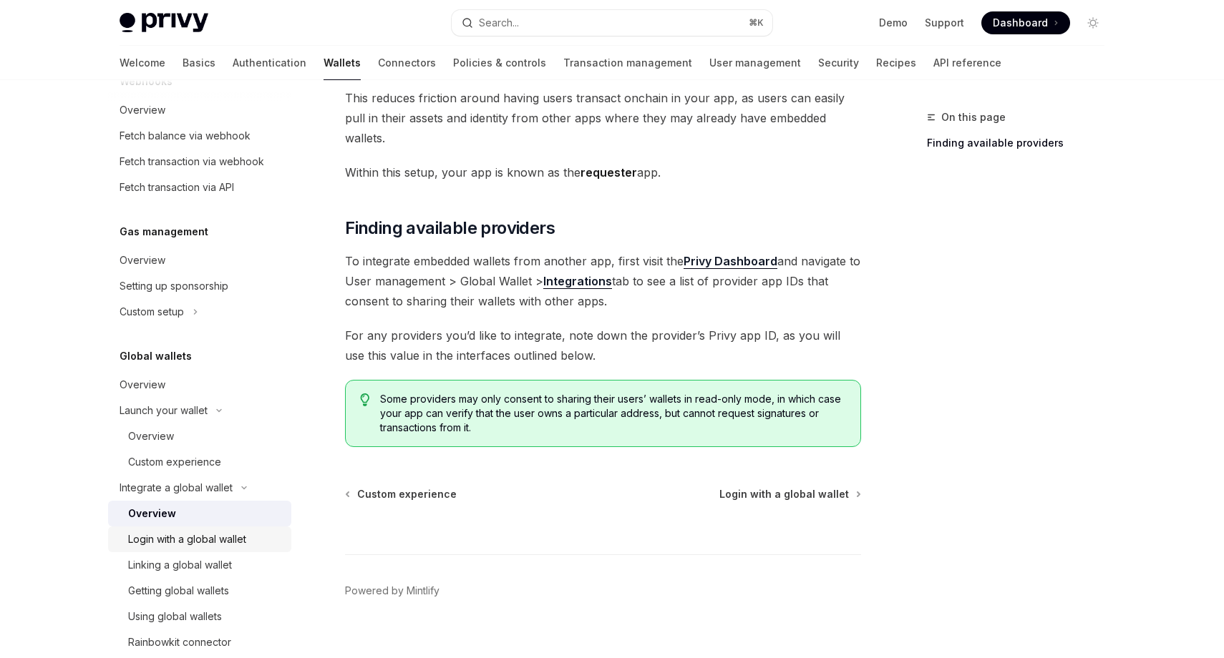
click at [169, 539] on div "Login with a global wallet" at bounding box center [187, 539] width 118 height 17
type textarea "*"
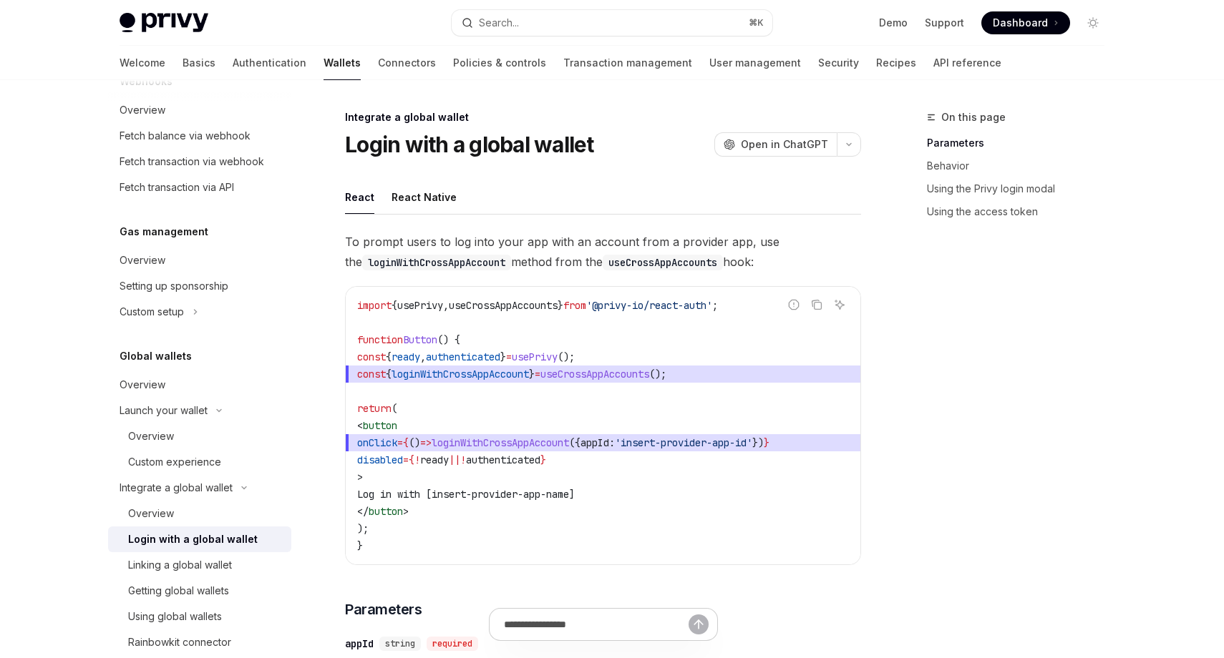
click at [620, 372] on span "useCrossAppAccounts" at bounding box center [594, 374] width 109 height 13
copy span "useCrossAppAccounts"
click at [590, 419] on code "import { usePrivy , useCrossAppAccounts } from '@privy-io/react-auth' ; functio…" at bounding box center [603, 426] width 492 height 258
click at [545, 442] on span "loginWithCrossAppAccount" at bounding box center [500, 443] width 137 height 13
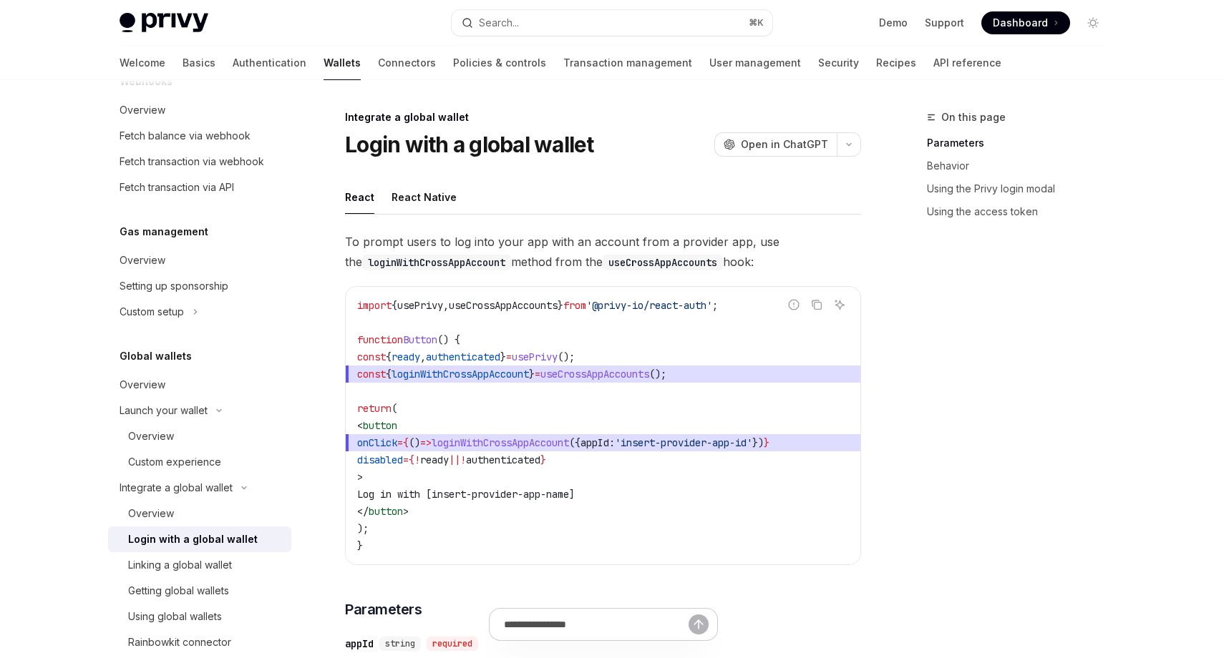
click at [545, 442] on span "loginWithCrossAppAccount" at bounding box center [500, 443] width 137 height 13
click at [588, 474] on code "import { usePrivy , useCrossAppAccounts } from '@privy-io/react-auth' ; functio…" at bounding box center [603, 426] width 492 height 258
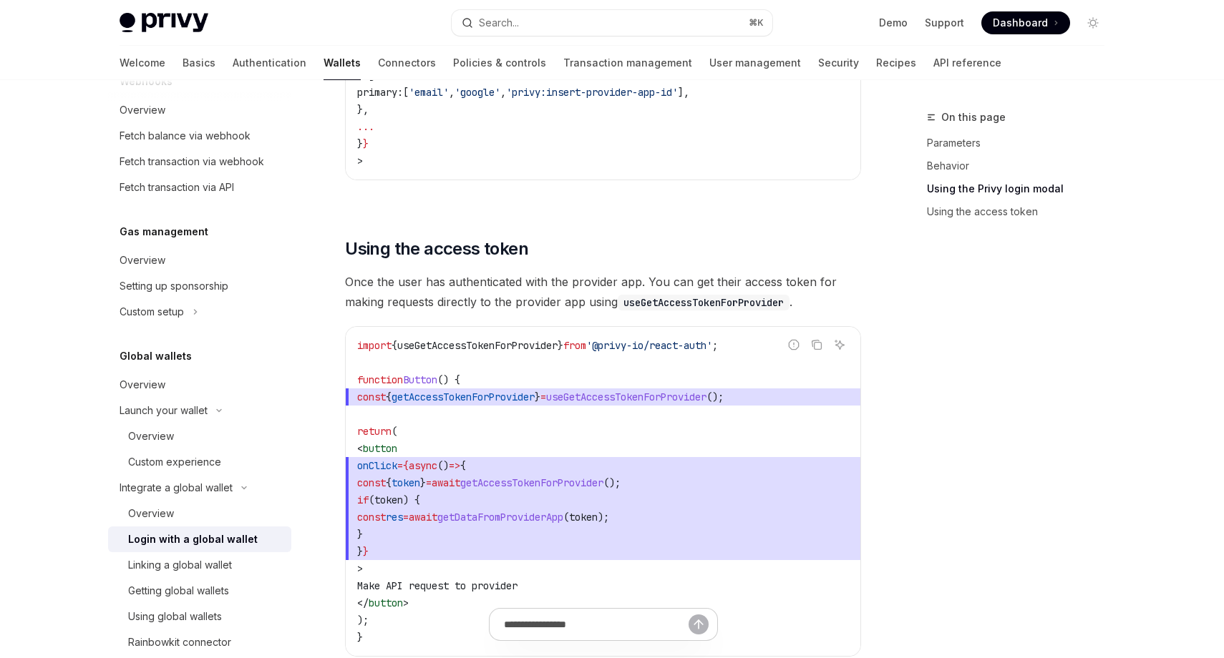
scroll to position [1448, 0]
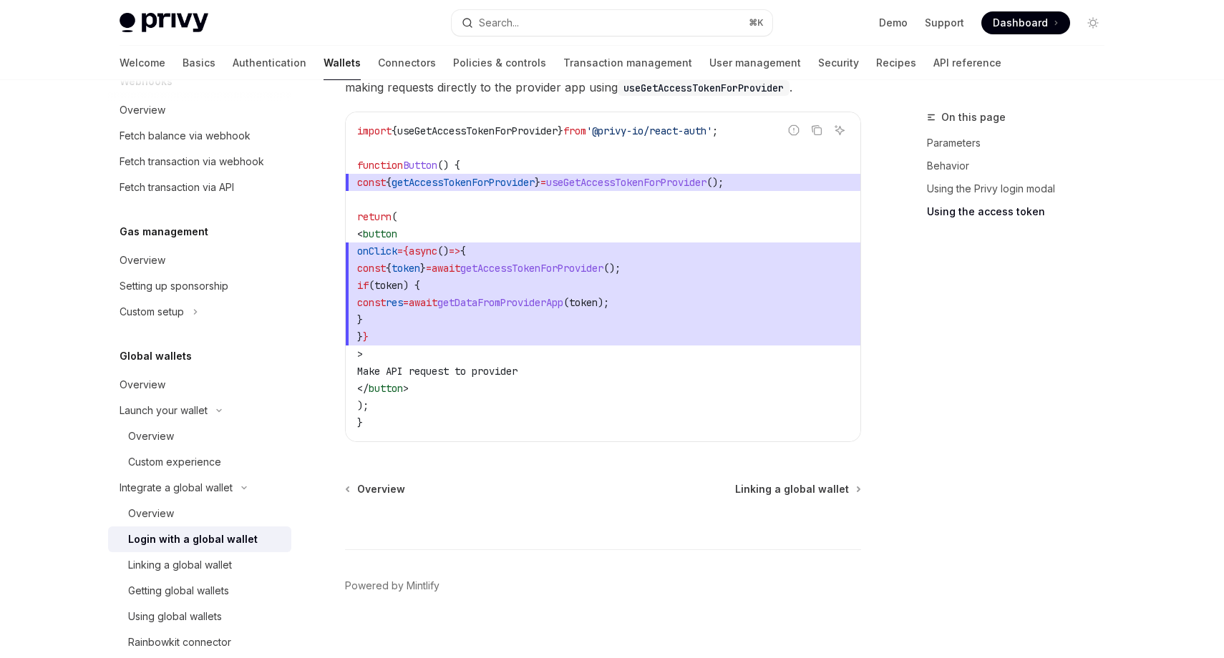
click at [591, 277] on span "if ( token ) {" at bounding box center [603, 285] width 492 height 17
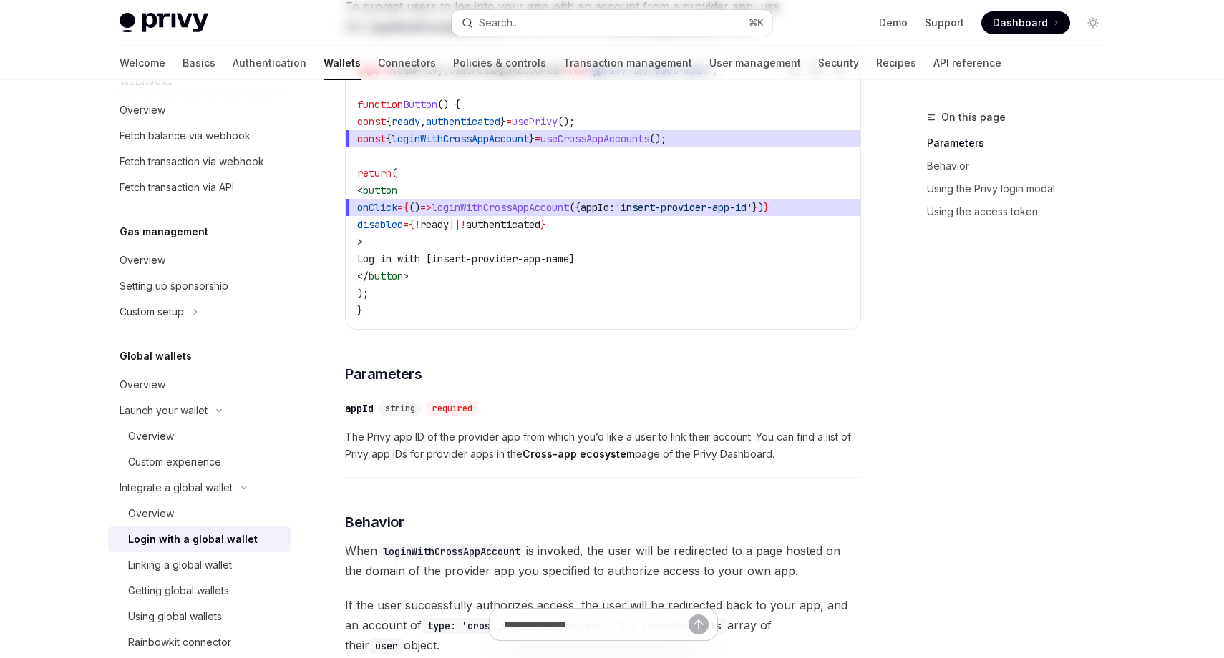
scroll to position [0, 0]
